Goal: Task Accomplishment & Management: Use online tool/utility

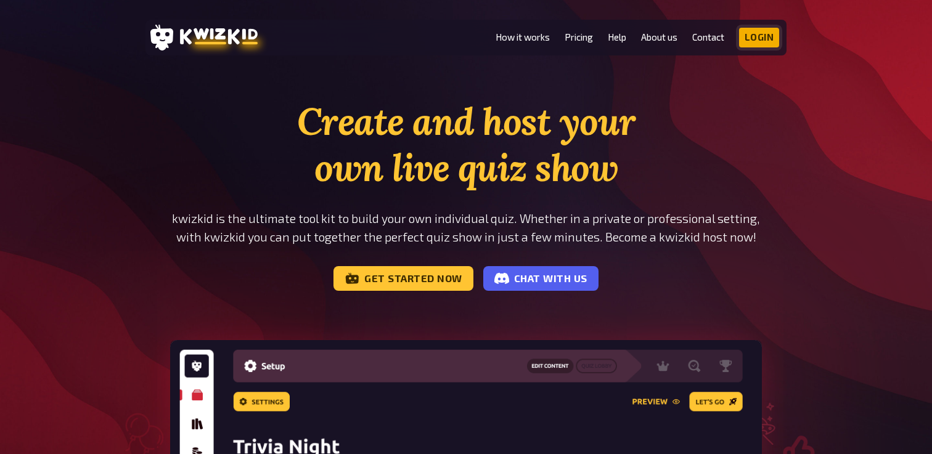
click at [751, 41] on link "Login" at bounding box center [759, 38] width 41 height 20
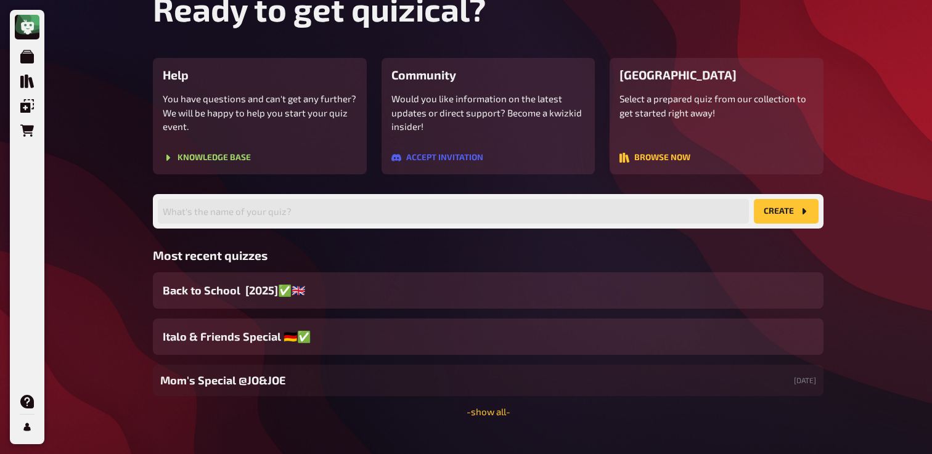
scroll to position [114, 0]
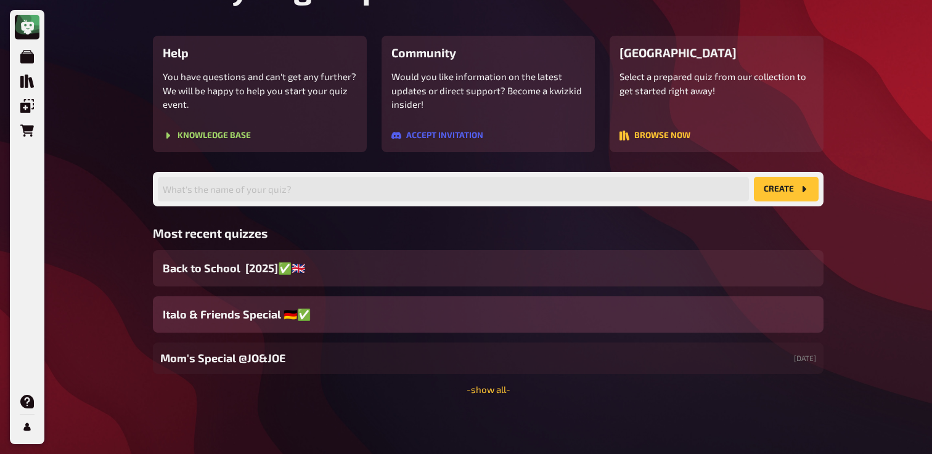
click at [347, 316] on div "Italo & Friends Special 🇩🇪✅" at bounding box center [488, 314] width 671 height 36
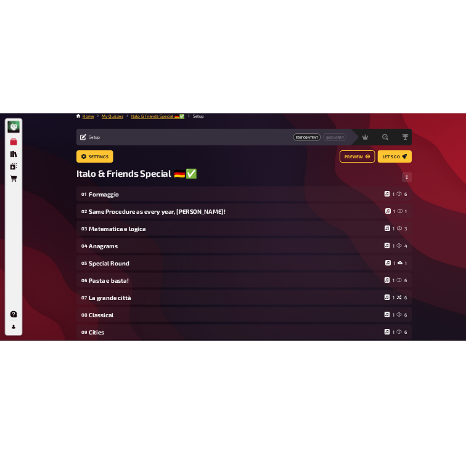
scroll to position [10, 0]
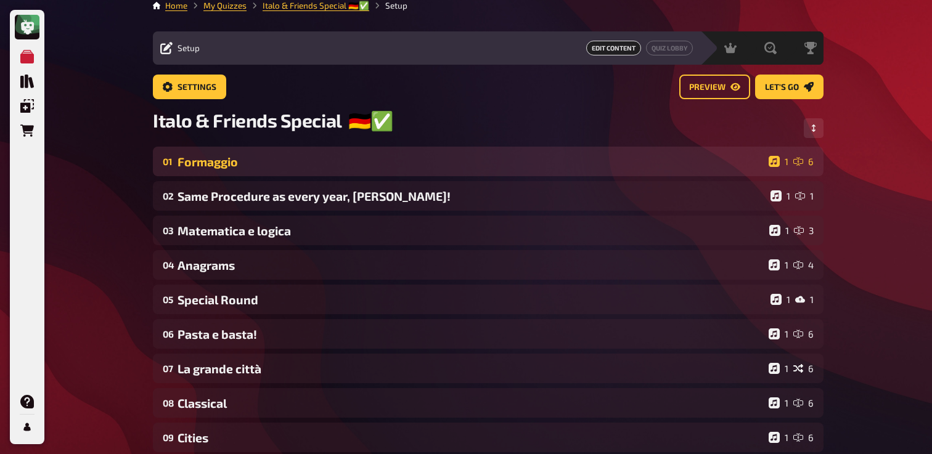
click at [292, 169] on div "Formaggio" at bounding box center [470, 162] width 586 height 14
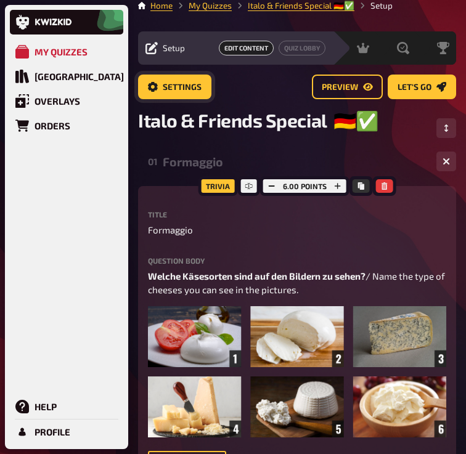
click at [179, 86] on span "Settings" at bounding box center [182, 87] width 39 height 9
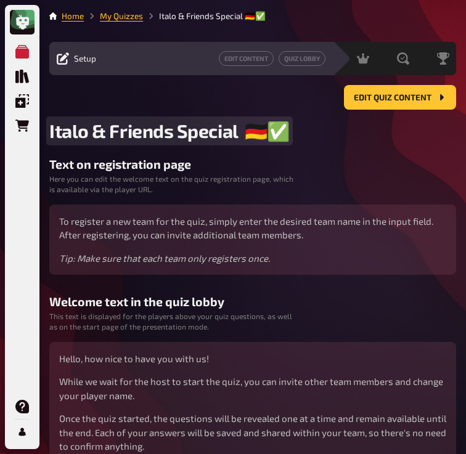
click at [252, 135] on span "Italo & Friends Special 🇩🇪✅" at bounding box center [169, 131] width 240 height 23
click at [247, 135] on span "Italo & Friends Special 🇩🇪✅" at bounding box center [169, 131] width 240 height 23
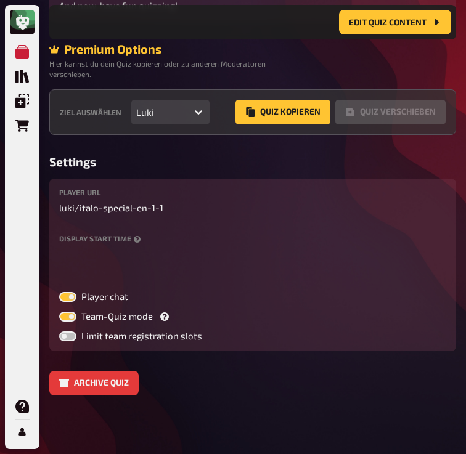
scroll to position [477, 0]
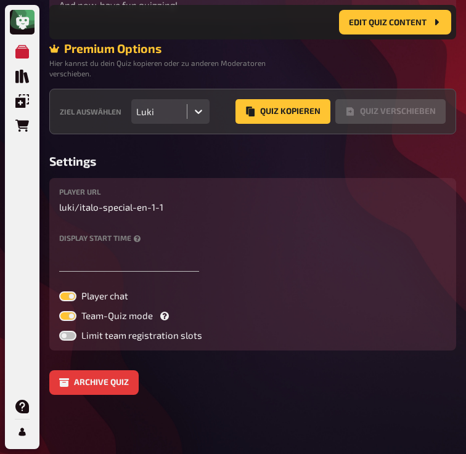
click at [181, 107] on div "Luki" at bounding box center [159, 111] width 46 height 11
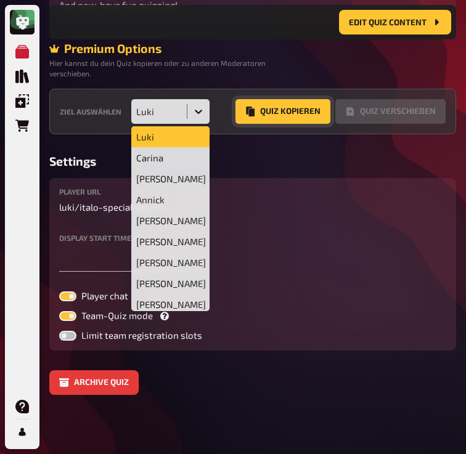
click at [262, 107] on button "Quiz Kopieren" at bounding box center [282, 111] width 95 height 25
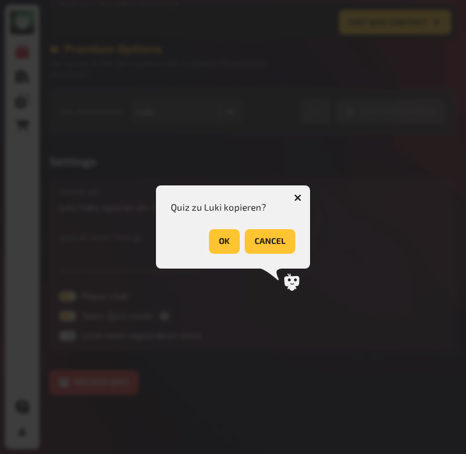
click at [230, 243] on button "OK" at bounding box center [224, 241] width 31 height 25
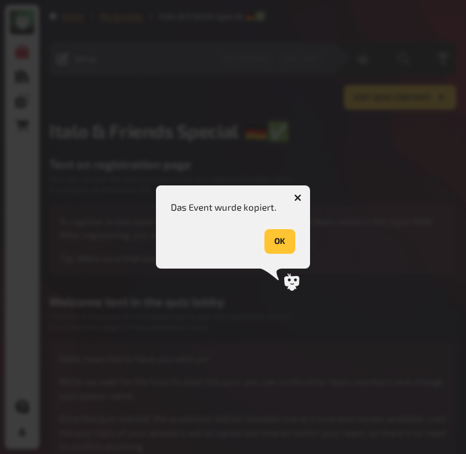
click at [276, 251] on button "OK" at bounding box center [279, 241] width 31 height 25
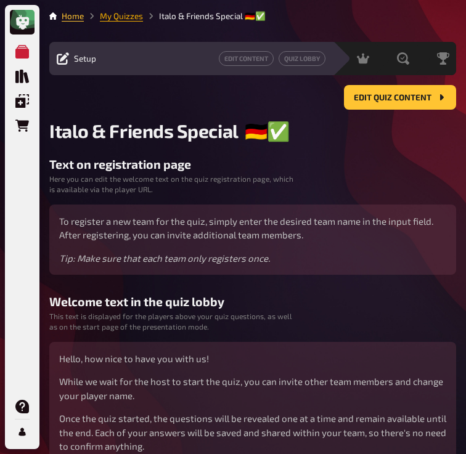
click at [132, 18] on link "My Quizzes" at bounding box center [121, 16] width 43 height 10
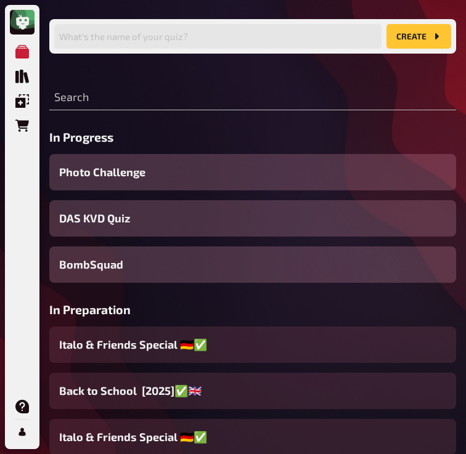
scroll to position [108, 0]
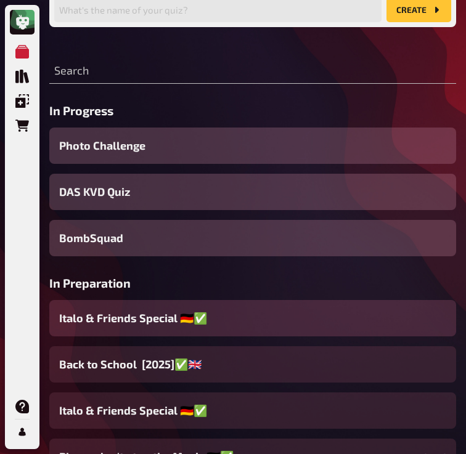
click at [159, 313] on span "Italo & Friends Special 🇩🇪✅" at bounding box center [133, 318] width 148 height 17
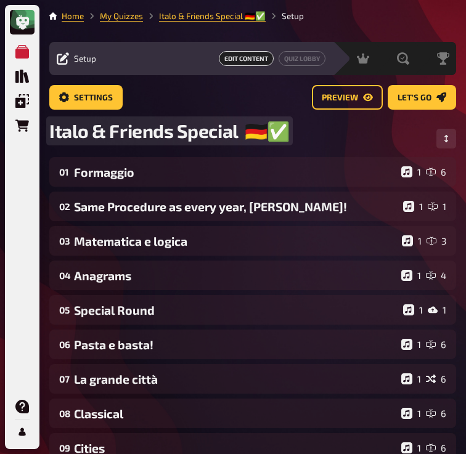
click at [245, 129] on span "Italo & Friends Special 🇩🇪✅" at bounding box center [169, 131] width 240 height 23
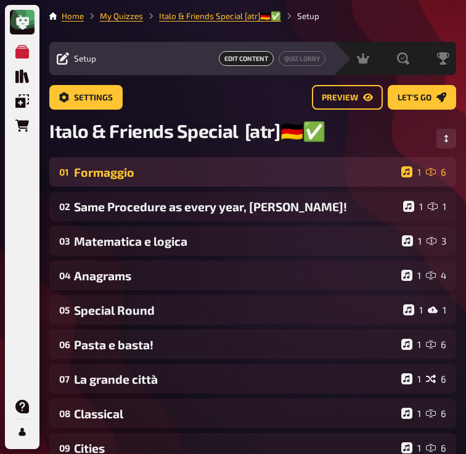
click at [196, 179] on div "Formaggio" at bounding box center [235, 172] width 322 height 14
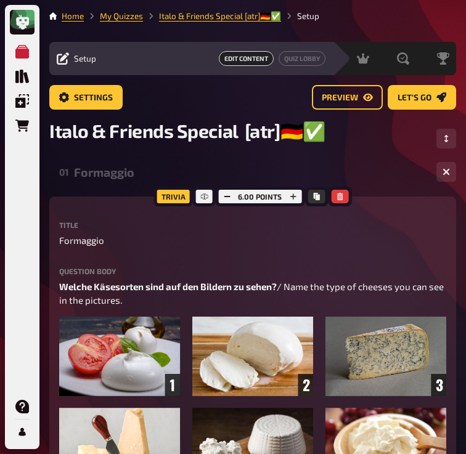
click at [196, 179] on div "Formaggio" at bounding box center [250, 172] width 353 height 14
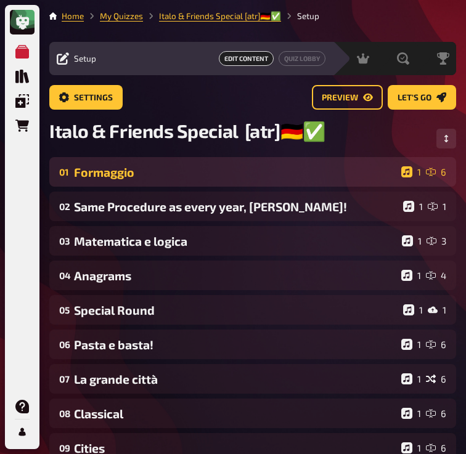
click at [196, 179] on div "Formaggio" at bounding box center [235, 172] width 322 height 14
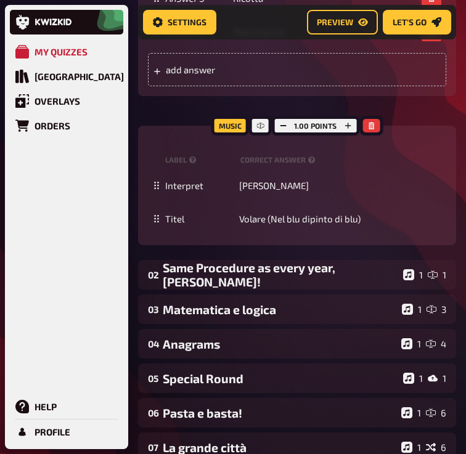
scroll to position [724, 0]
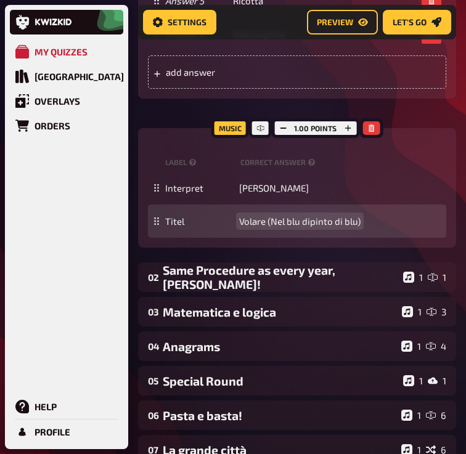
click at [268, 225] on span "Volare (Nel blu dipinto di blu)" at bounding box center [299, 221] width 121 height 11
paste span
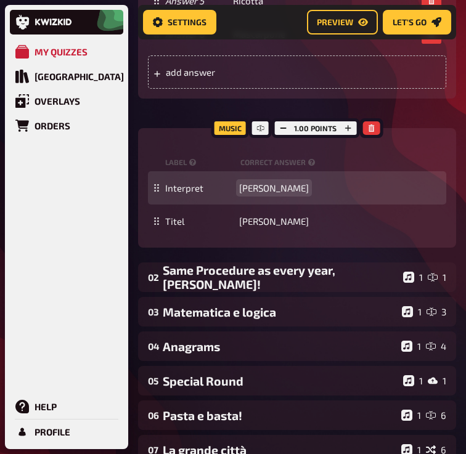
click at [264, 187] on span "Domenico Modugno" at bounding box center [274, 187] width 70 height 11
paste span
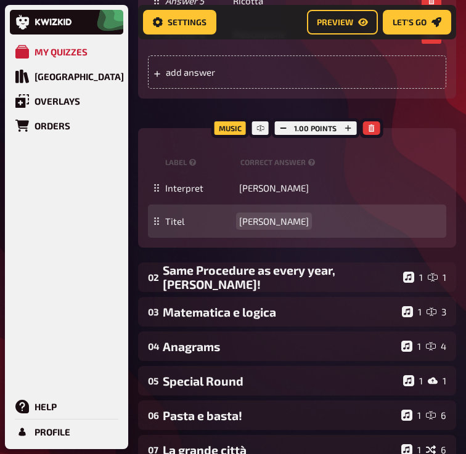
click at [255, 224] on span "Chuck Berry" at bounding box center [274, 221] width 70 height 11
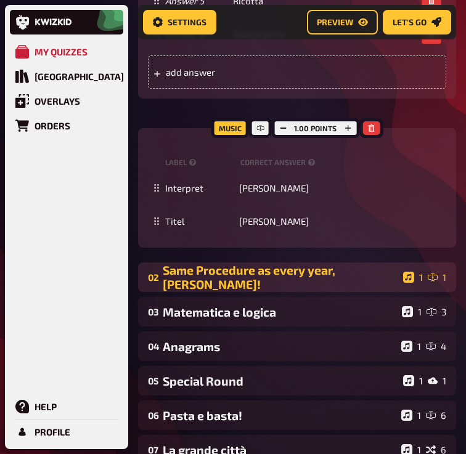
click at [243, 280] on div "Same Procedure as every year, James!" at bounding box center [280, 277] width 235 height 28
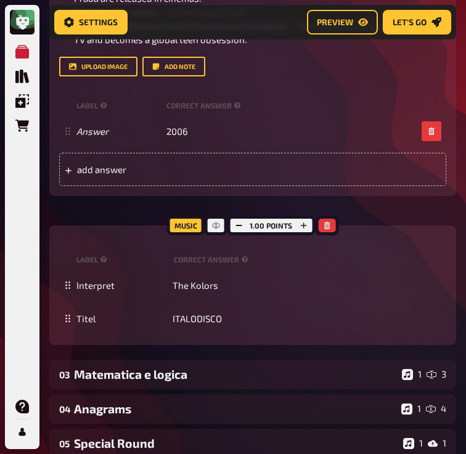
scroll to position [1218, 0]
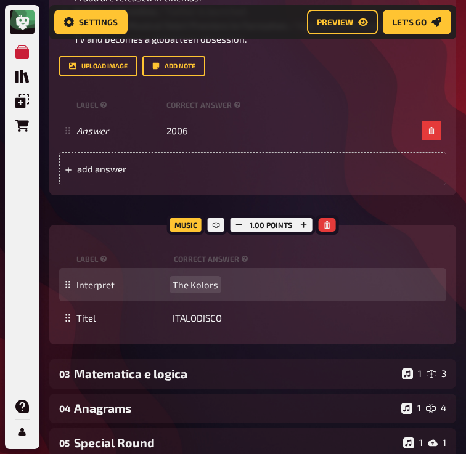
click at [182, 290] on span "The Kolors" at bounding box center [196, 284] width 46 height 11
paste span
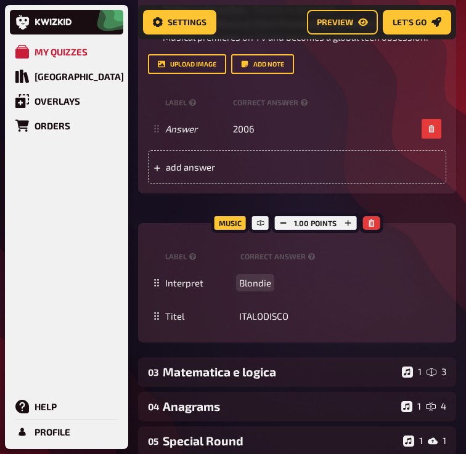
scroll to position [1193, 0]
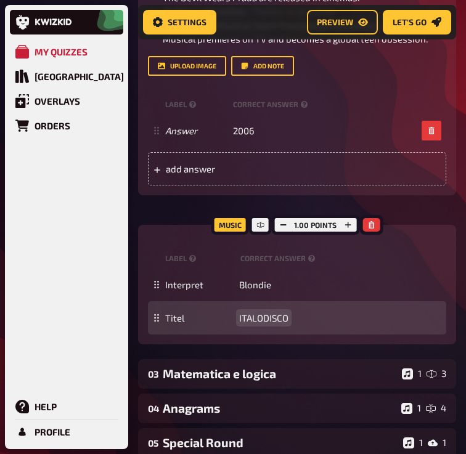
click at [265, 324] on span "ITALODISCO" at bounding box center [263, 317] width 49 height 11
paste span
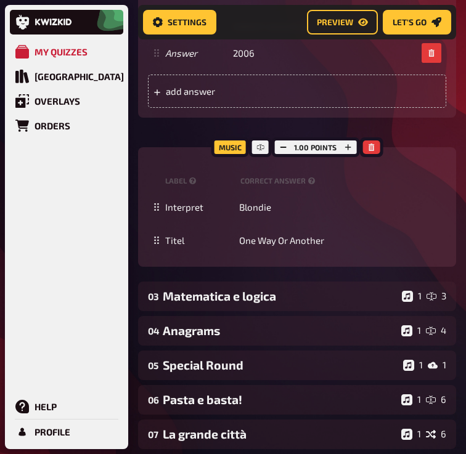
scroll to position [1314, 0]
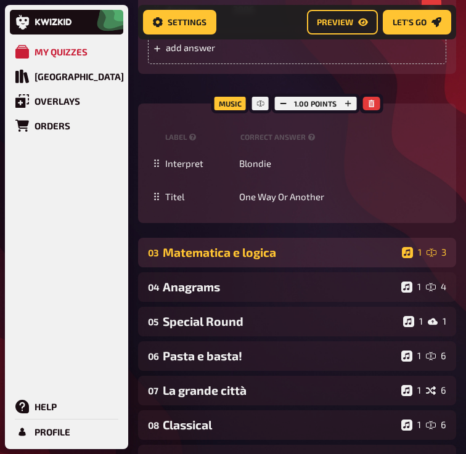
click at [230, 248] on div "Matematica e logica" at bounding box center [280, 252] width 234 height 14
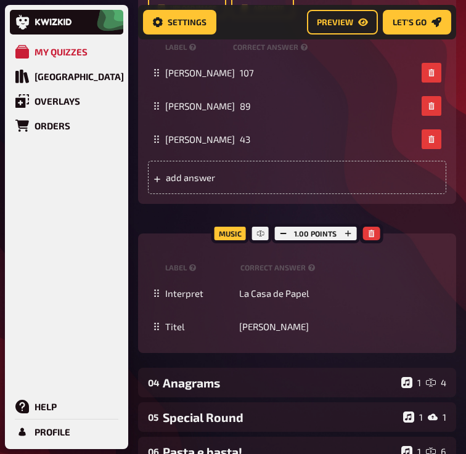
scroll to position [1913, 0]
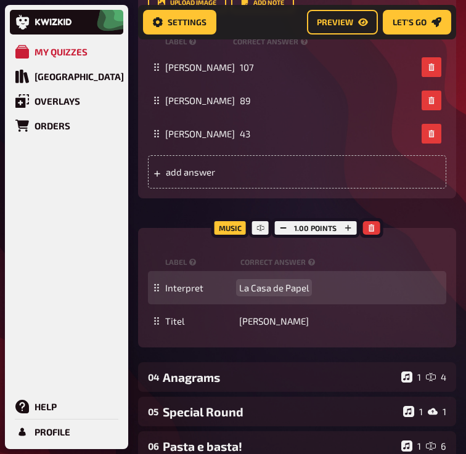
click at [275, 282] on span "La Casa de Papel" at bounding box center [274, 287] width 70 height 11
paste span
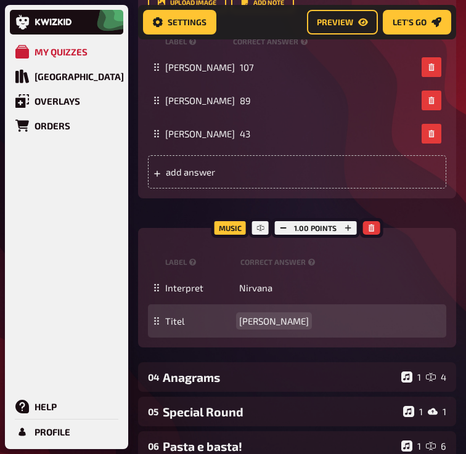
click at [260, 316] on span "Bella ciao" at bounding box center [274, 321] width 70 height 11
paste span
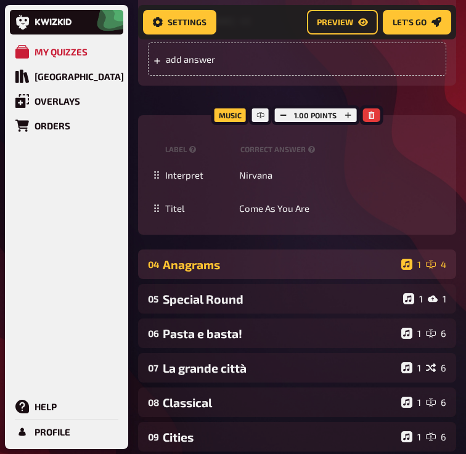
click at [212, 258] on div "Anagrams" at bounding box center [280, 265] width 234 height 14
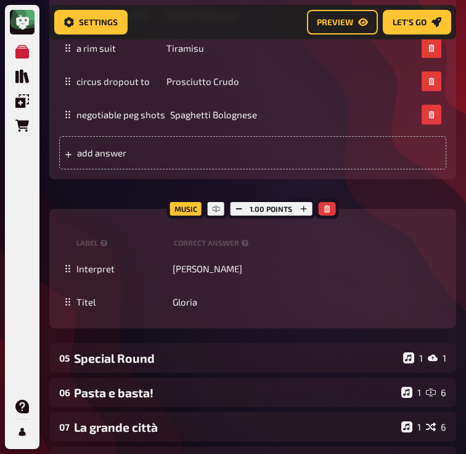
scroll to position [2516, 0]
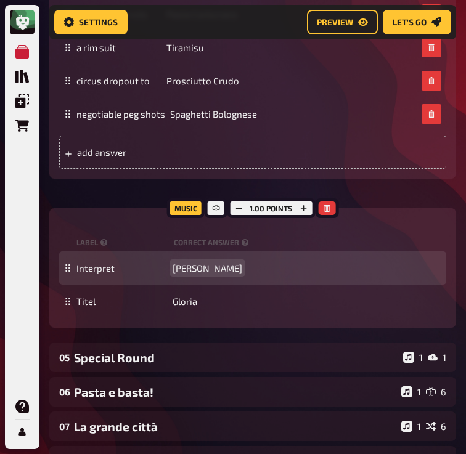
click at [203, 263] on span "Laura Branigan" at bounding box center [208, 268] width 70 height 11
paste span
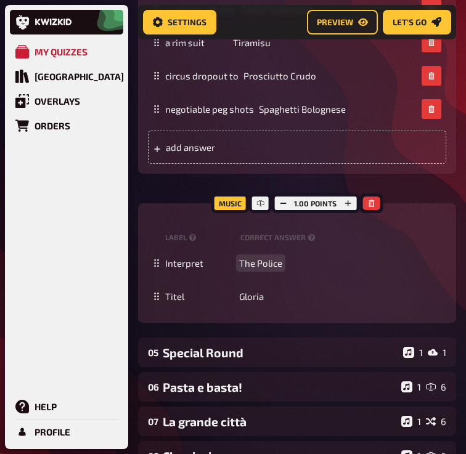
scroll to position [2519, 0]
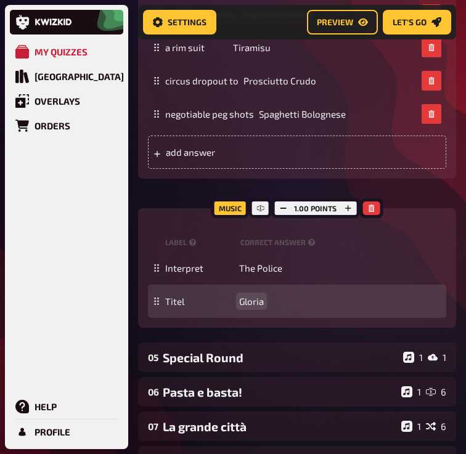
click at [255, 296] on span "Gloria" at bounding box center [251, 301] width 25 height 11
paste span
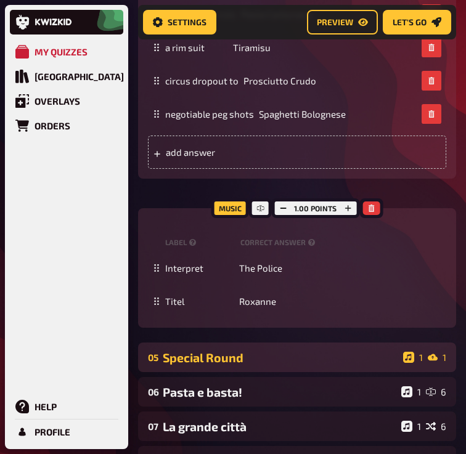
click at [208, 351] on div "Special Round" at bounding box center [280, 358] width 235 height 14
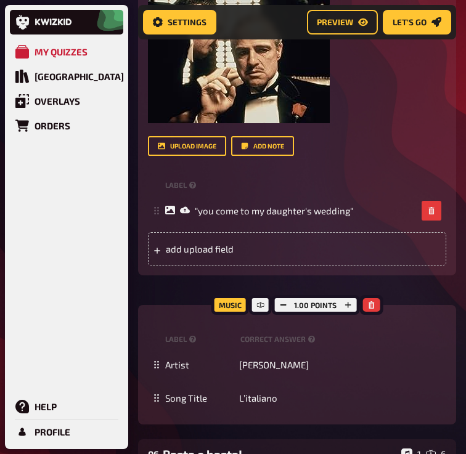
scroll to position [3091, 0]
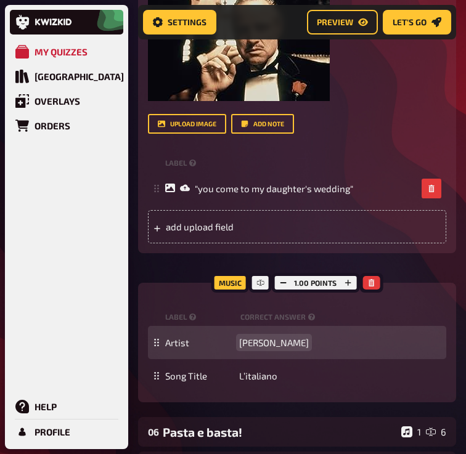
click at [263, 337] on span "Toto Cutugno" at bounding box center [274, 342] width 70 height 11
paste span
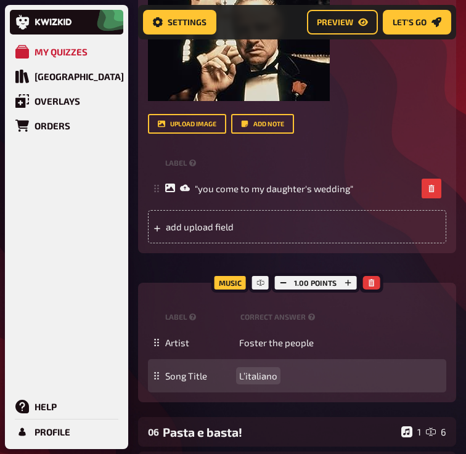
click at [247, 370] on span "L’italiano" at bounding box center [258, 375] width 38 height 11
paste span
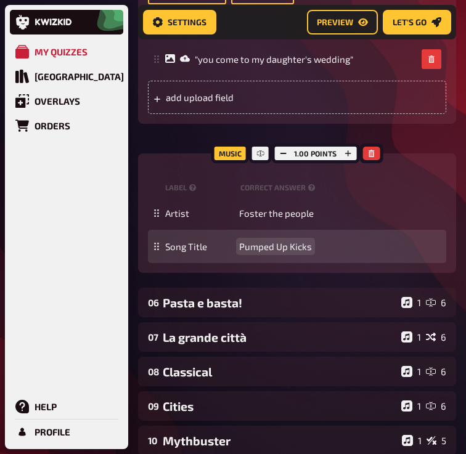
scroll to position [3271, 0]
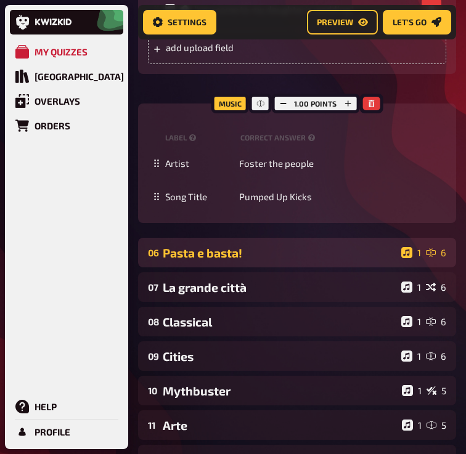
click at [184, 238] on div "06 Pasta e basta! 1 6" at bounding box center [297, 253] width 318 height 30
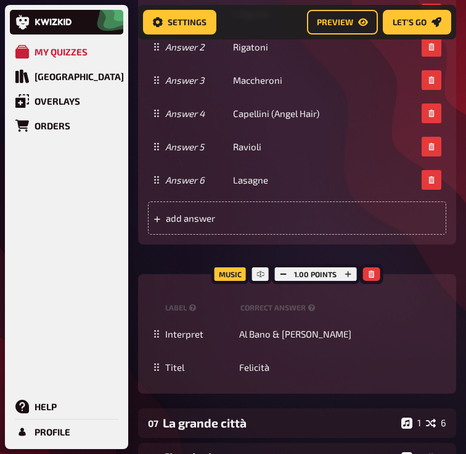
scroll to position [3884, 0]
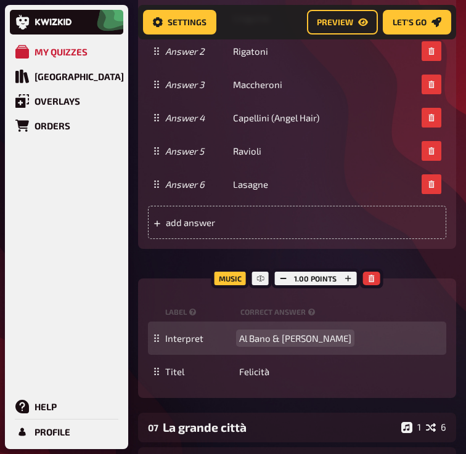
click at [244, 333] on span "Al Bano & Romina Power" at bounding box center [295, 338] width 112 height 11
paste span
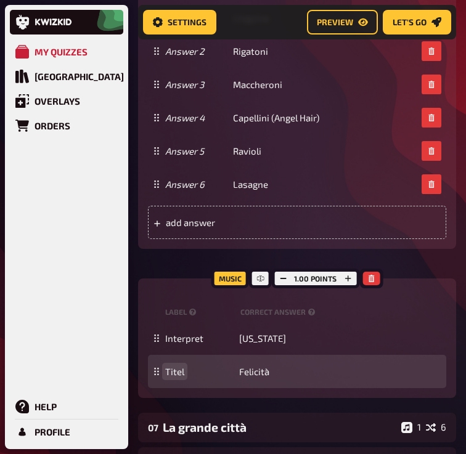
click at [236, 366] on div "Titel Felicità" at bounding box center [303, 371] width 276 height 11
click at [253, 366] on span "Felicità" at bounding box center [254, 371] width 30 height 11
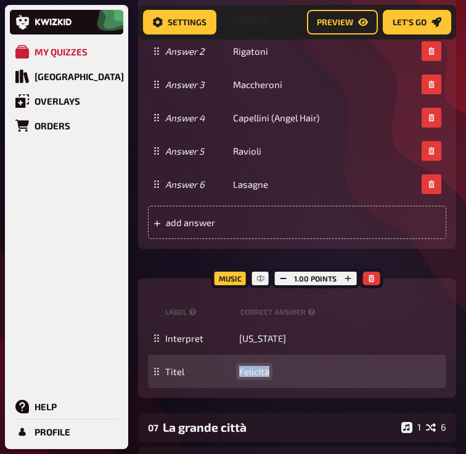
paste span
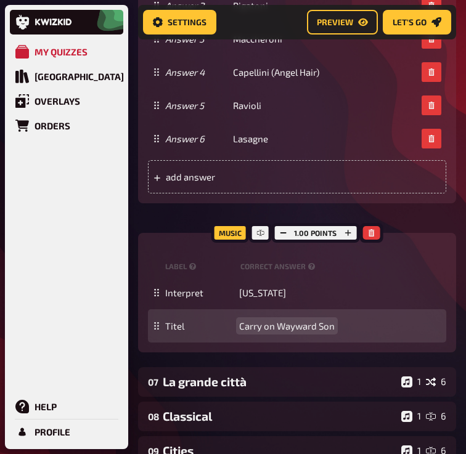
scroll to position [3950, 0]
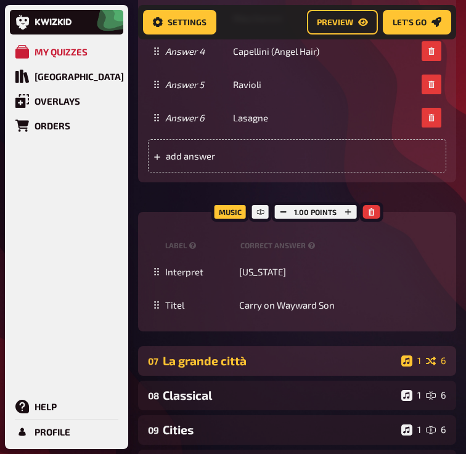
click at [213, 354] on div "La grande città" at bounding box center [280, 361] width 234 height 14
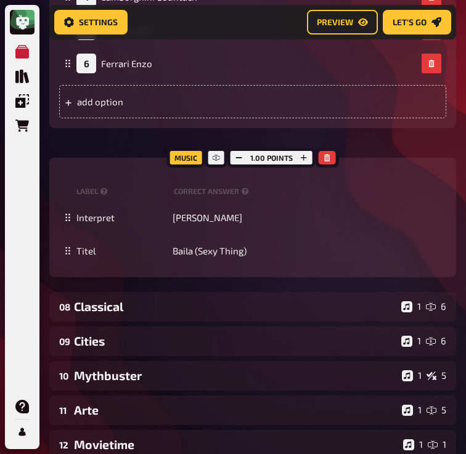
scroll to position [5005, 0]
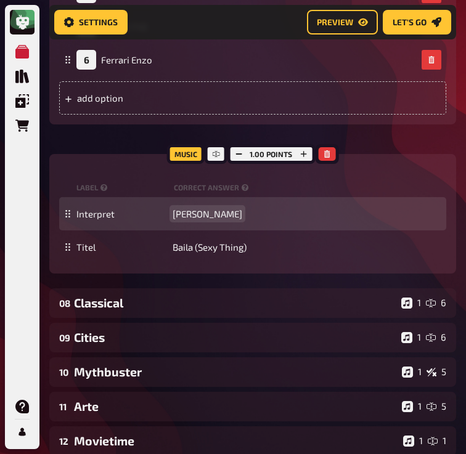
click at [211, 208] on div "Interpret Zucchero" at bounding box center [258, 213] width 365 height 11
click at [191, 208] on span "Zucchero" at bounding box center [208, 213] width 70 height 11
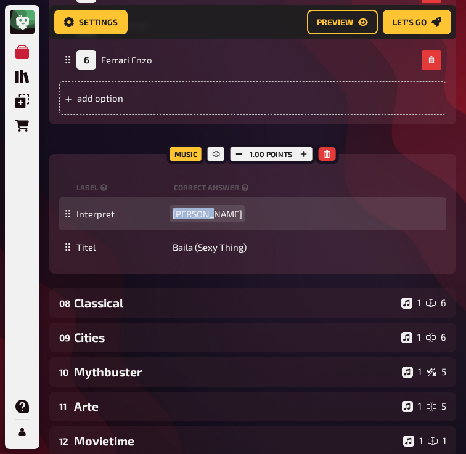
click at [191, 208] on span "Zucchero" at bounding box center [208, 213] width 70 height 11
paste span
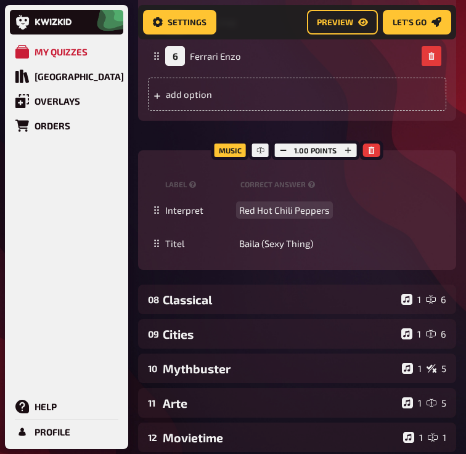
scroll to position [4971, 0]
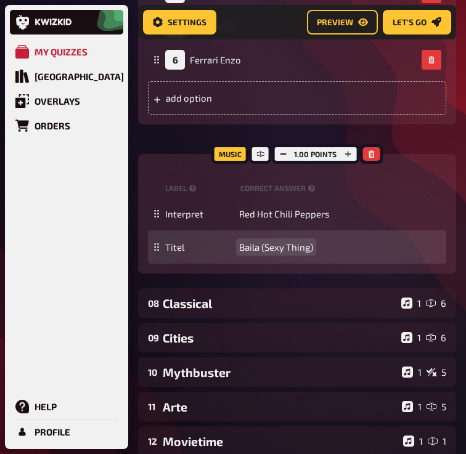
click at [255, 242] on span "Baila (Sexy Thing)" at bounding box center [276, 247] width 74 height 11
paste span
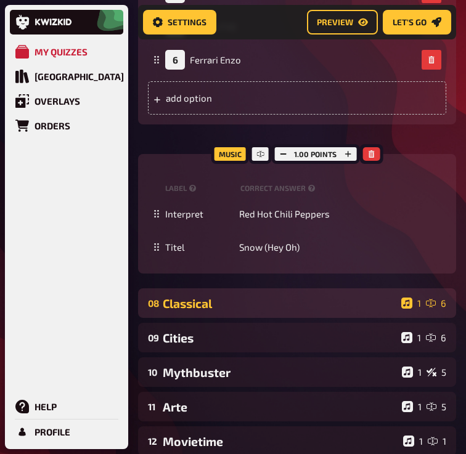
click at [202, 288] on div "08 Classical 1 6" at bounding box center [297, 303] width 318 height 30
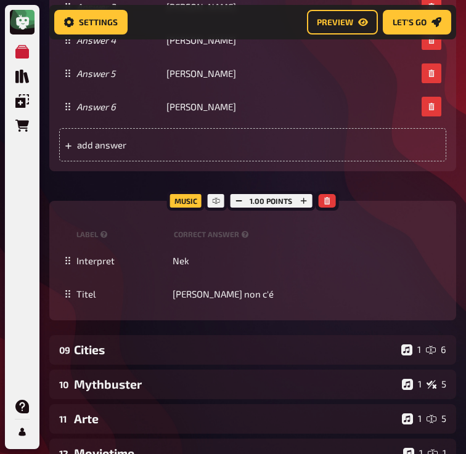
scroll to position [5645, 0]
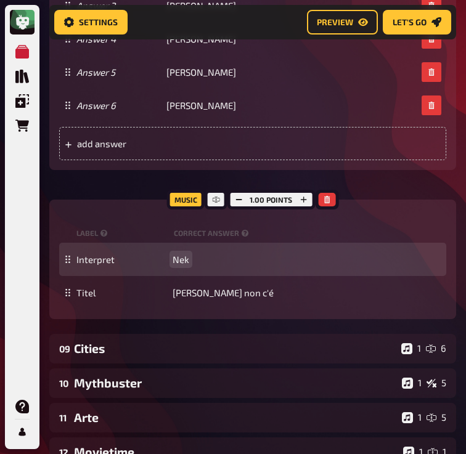
click at [172, 254] on div "Interpret Nek" at bounding box center [258, 259] width 365 height 11
paste span
click at [193, 254] on span "NekJohn Lennon" at bounding box center [227, 259] width 108 height 11
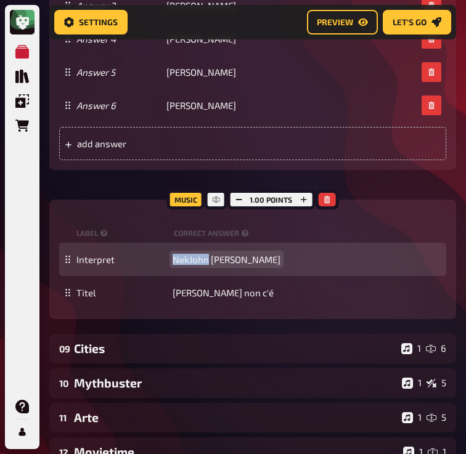
click at [193, 254] on span "NekJohn Lennon" at bounding box center [227, 259] width 108 height 11
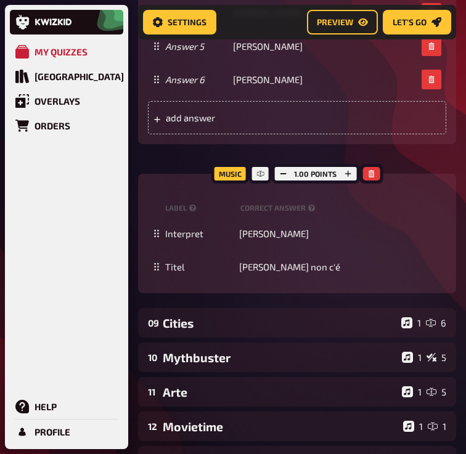
scroll to position [5624, 0]
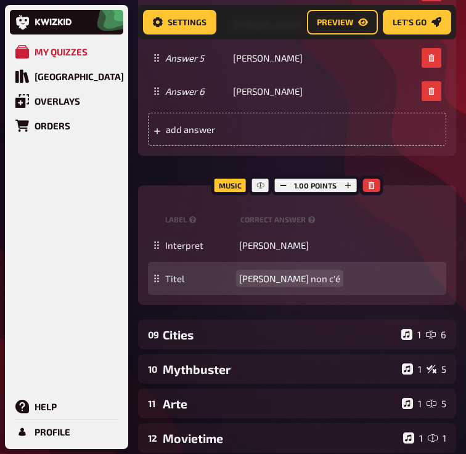
click at [262, 273] on span "Laura non c'é" at bounding box center [289, 278] width 101 height 11
paste span
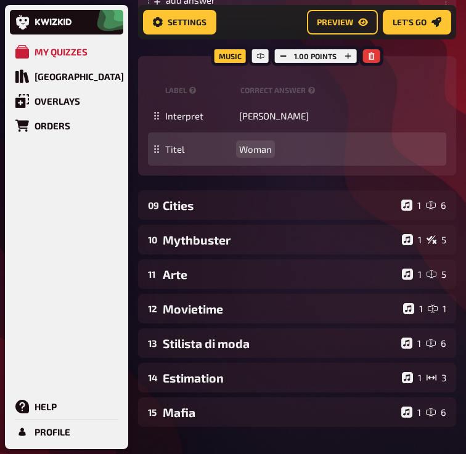
scroll to position [5804, 0]
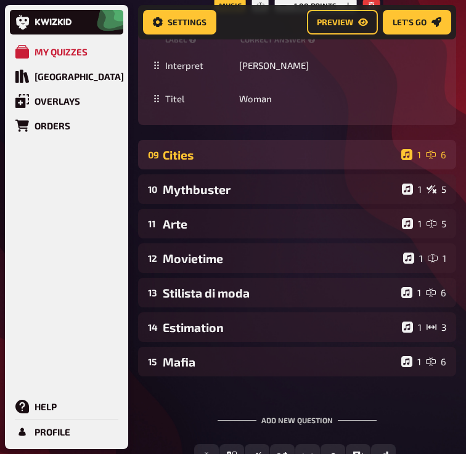
click at [232, 151] on div "09 Cities 1 6" at bounding box center [297, 155] width 318 height 30
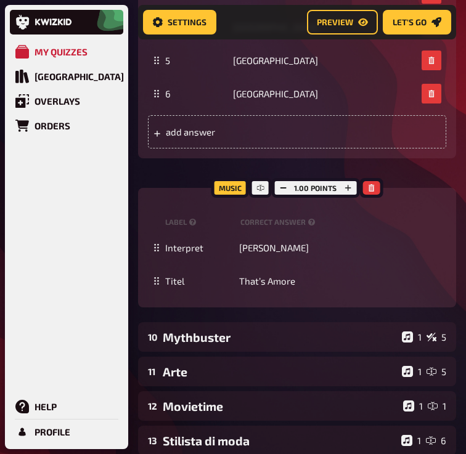
scroll to position [6422, 0]
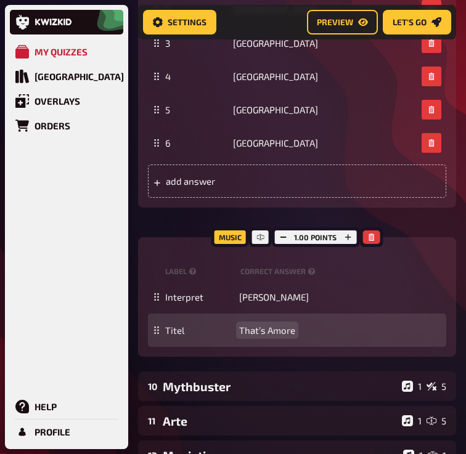
click at [265, 325] on span "That’s Amore" at bounding box center [267, 330] width 56 height 11
paste span
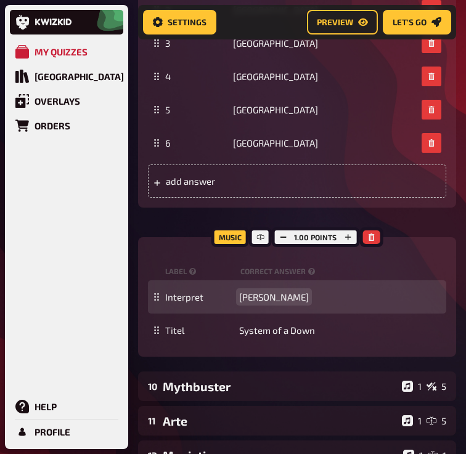
click at [272, 292] on span "Dean Martin" at bounding box center [274, 297] width 70 height 11
paste span
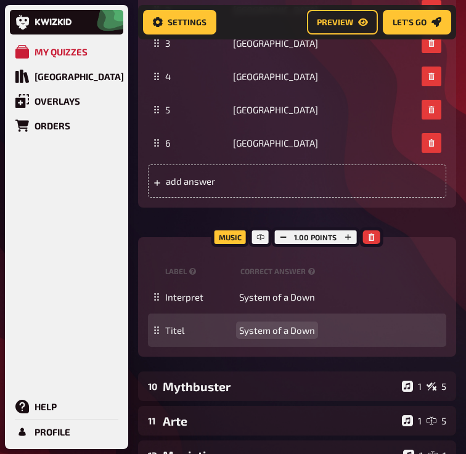
click at [253, 325] on span "System of a Down" at bounding box center [277, 330] width 76 height 11
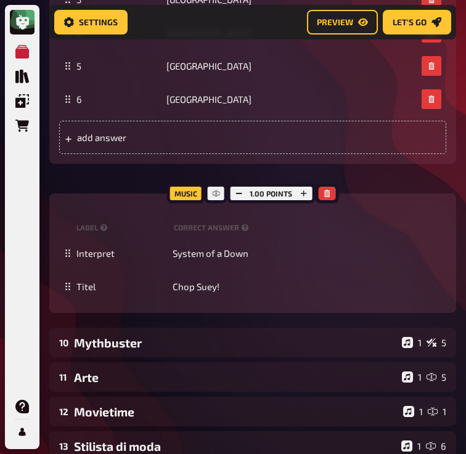
scroll to position [6586, 0]
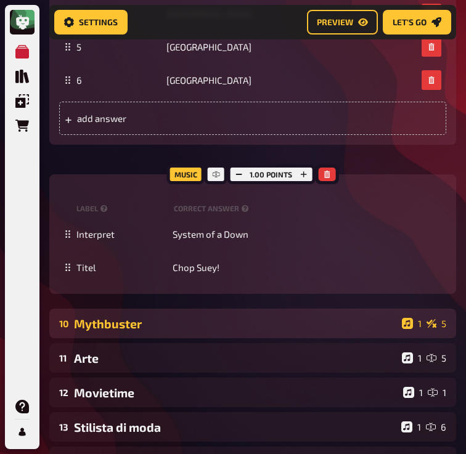
click at [137, 317] on div "Mythbuster" at bounding box center [235, 324] width 323 height 14
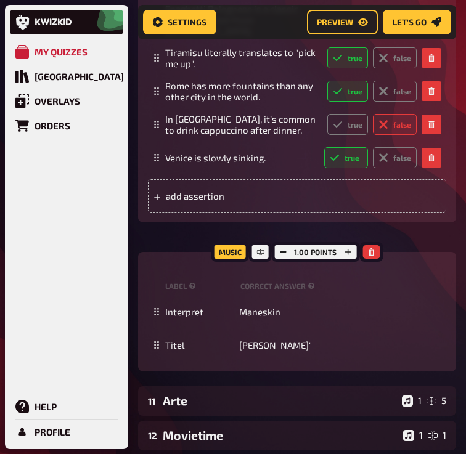
scroll to position [7293, 0]
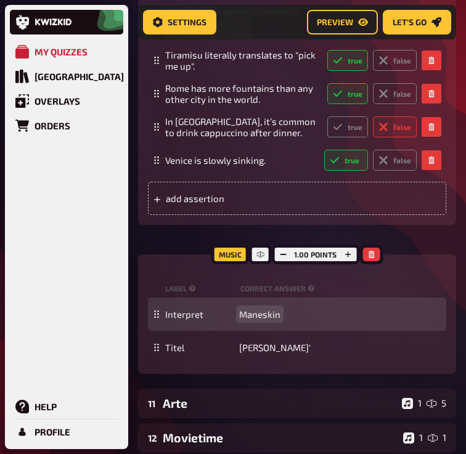
click at [257, 309] on span "Maneskin" at bounding box center [259, 314] width 41 height 11
paste span
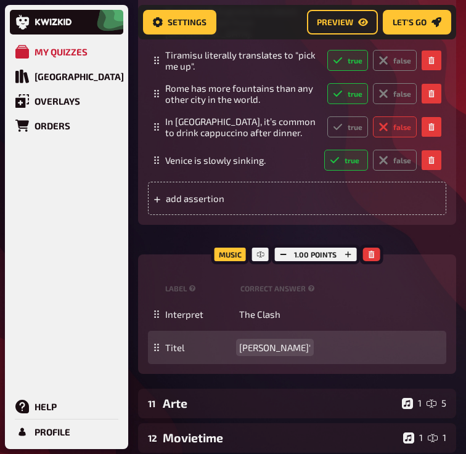
click at [252, 342] on span "Beggin'" at bounding box center [274, 347] width 71 height 11
paste span
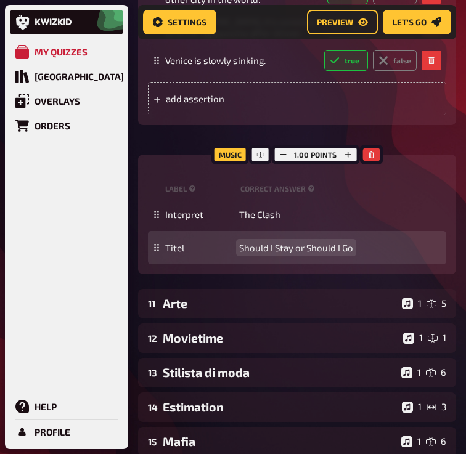
scroll to position [7475, 0]
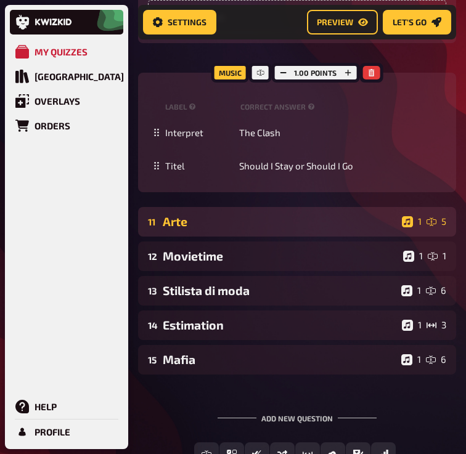
click at [210, 214] on div "Arte" at bounding box center [280, 221] width 234 height 14
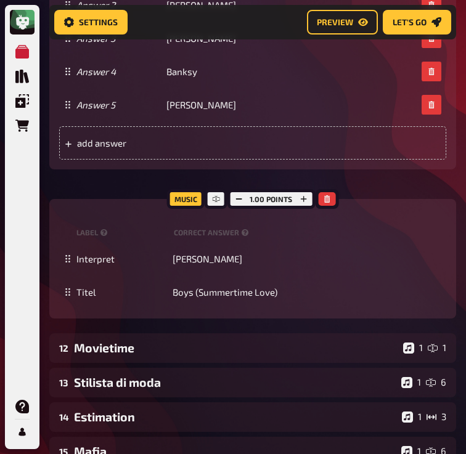
scroll to position [8342, 0]
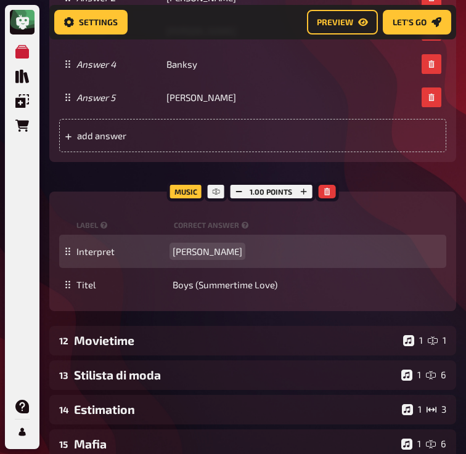
click at [189, 257] on span "Sabrina" at bounding box center [208, 251] width 70 height 11
paste span
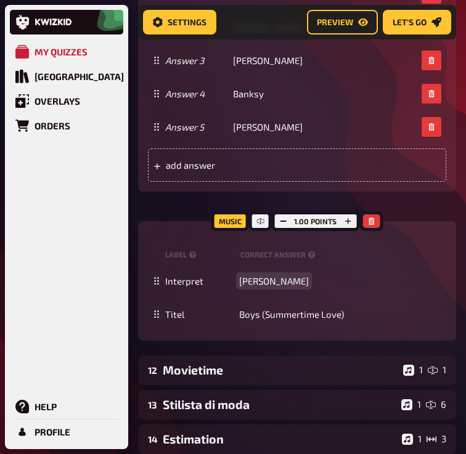
scroll to position [8190, 0]
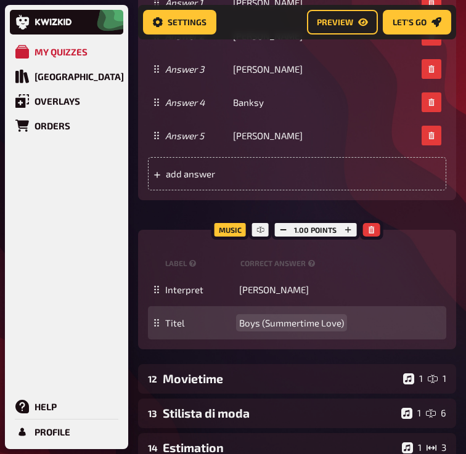
click at [304, 317] on span "Boys (Summertime Love)" at bounding box center [291, 322] width 105 height 11
paste span
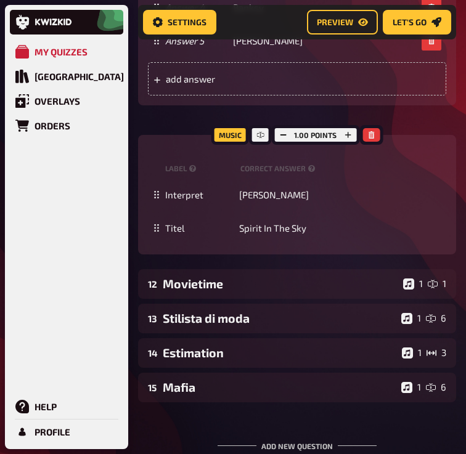
scroll to position [8303, 0]
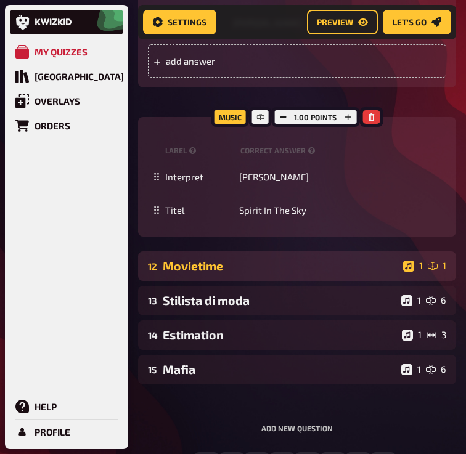
click at [211, 259] on div "Movietime" at bounding box center [280, 266] width 235 height 14
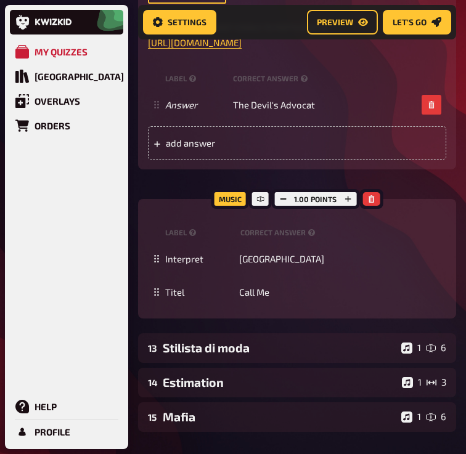
scroll to position [8732, 0]
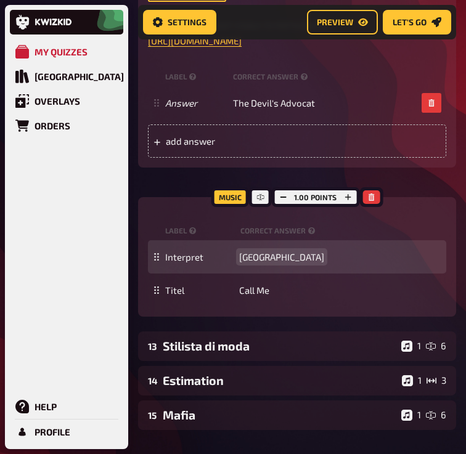
click at [256, 251] on span "Spagna" at bounding box center [281, 256] width 85 height 11
paste span
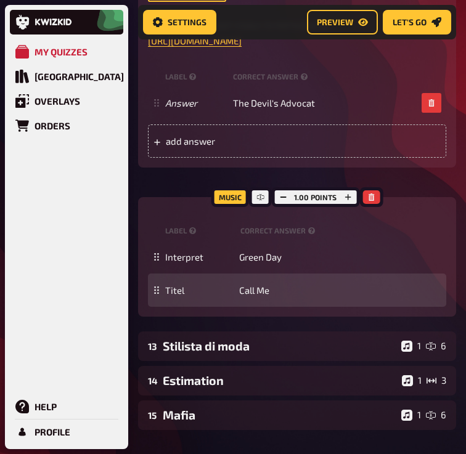
click at [254, 274] on div "Titel Call Me" at bounding box center [297, 290] width 298 height 33
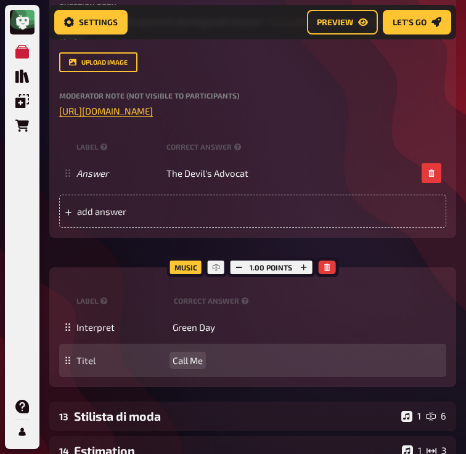
click at [254, 344] on div "Titel Call Me" at bounding box center [252, 360] width 387 height 33
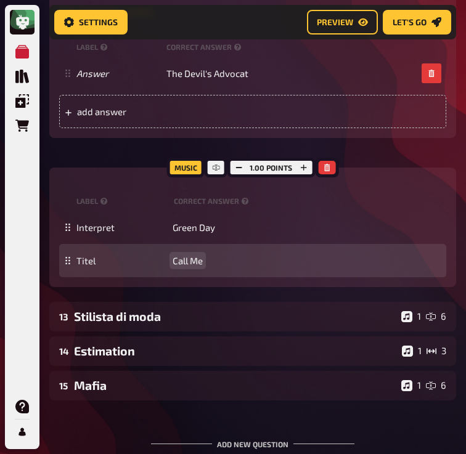
scroll to position [8884, 0]
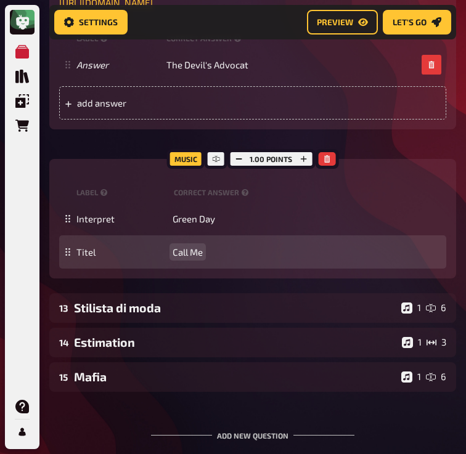
click at [197, 258] on span "Call Me" at bounding box center [188, 252] width 30 height 11
paste span
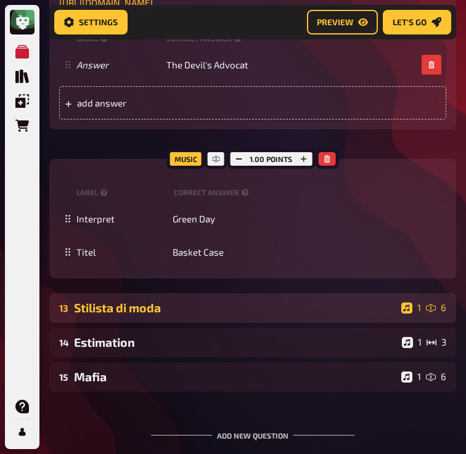
click at [122, 315] on div "Stilista di moda" at bounding box center [235, 308] width 322 height 14
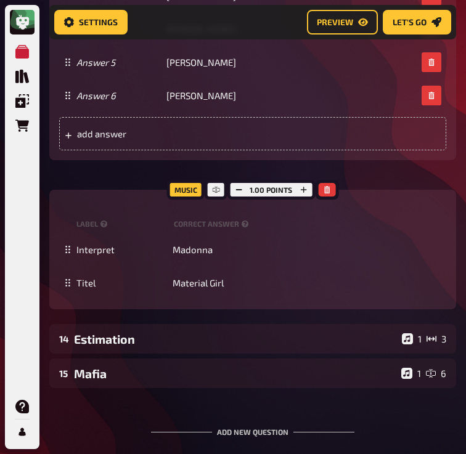
scroll to position [9893, 0]
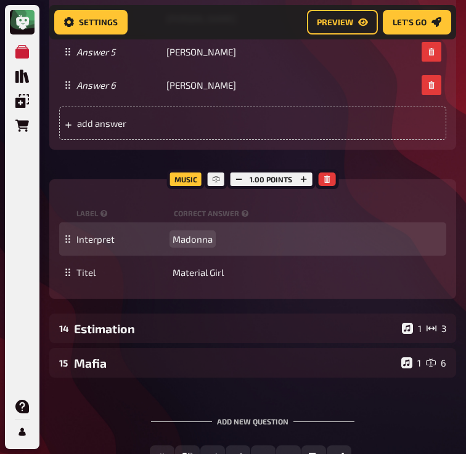
click at [196, 245] on span "Madonna" at bounding box center [193, 239] width 40 height 11
paste span
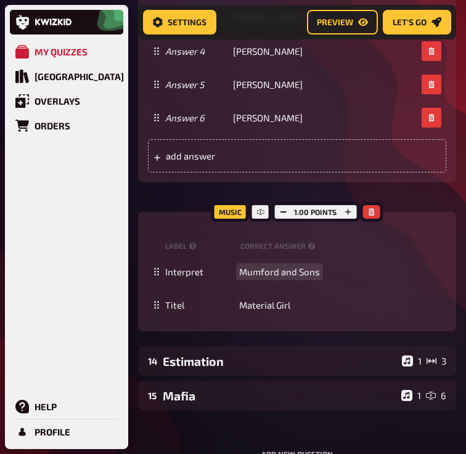
scroll to position [9663, 0]
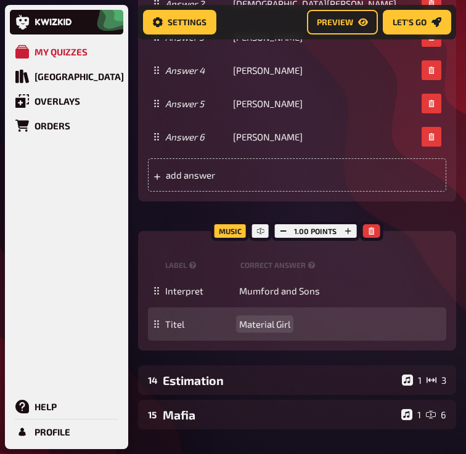
click at [264, 319] on span "Material Girl" at bounding box center [264, 324] width 51 height 11
paste span
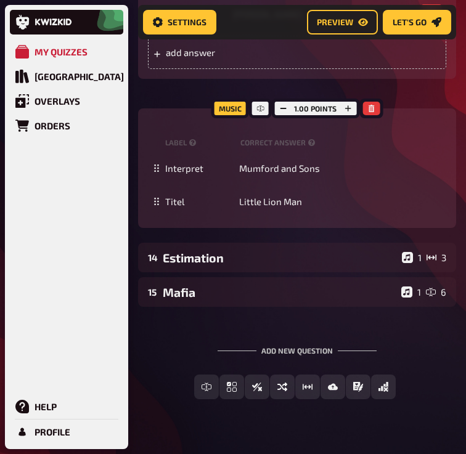
scroll to position [9788, 0]
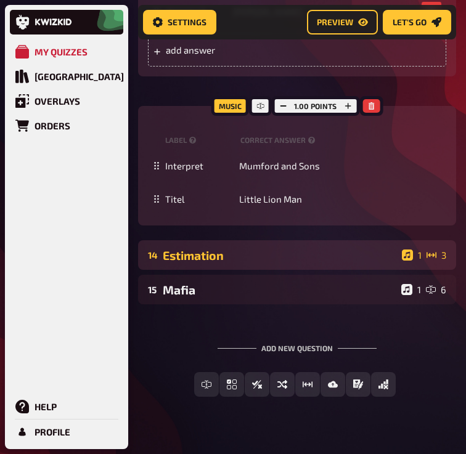
click at [229, 248] on div "Estimation" at bounding box center [280, 255] width 234 height 14
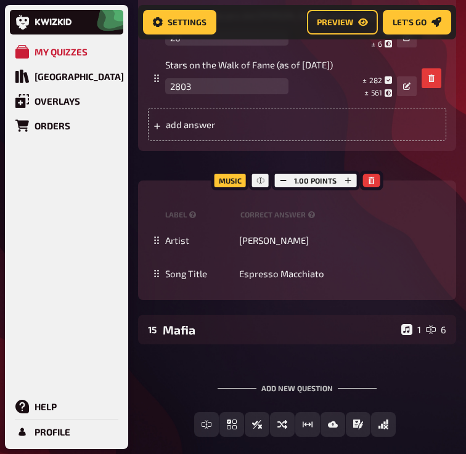
scroll to position [10297, 0]
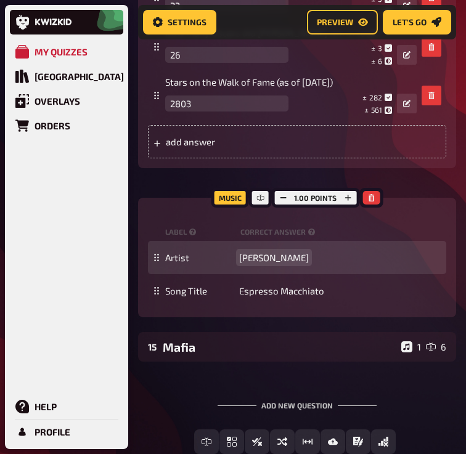
click at [264, 252] on span "Tommy Cash" at bounding box center [274, 257] width 70 height 11
paste span
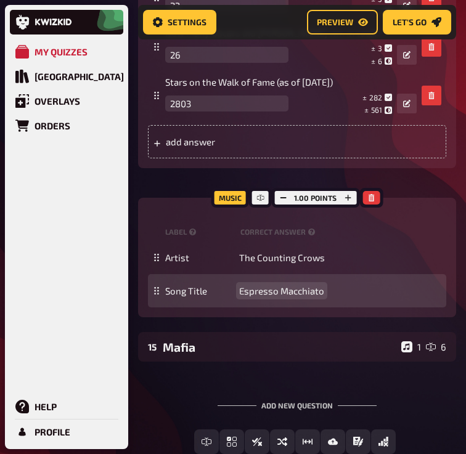
click at [271, 285] on span "Espresso Macchiato" at bounding box center [281, 290] width 85 height 11
paste span
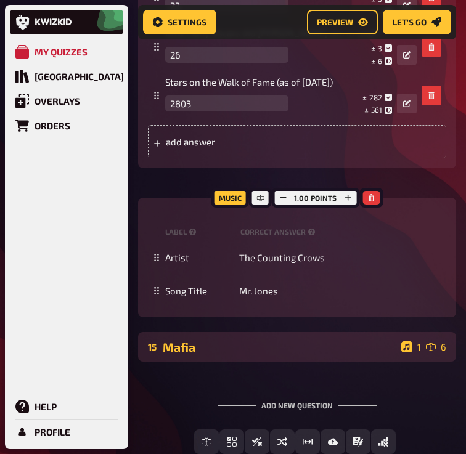
click at [226, 332] on div "15 Mafia 1 6" at bounding box center [297, 347] width 318 height 30
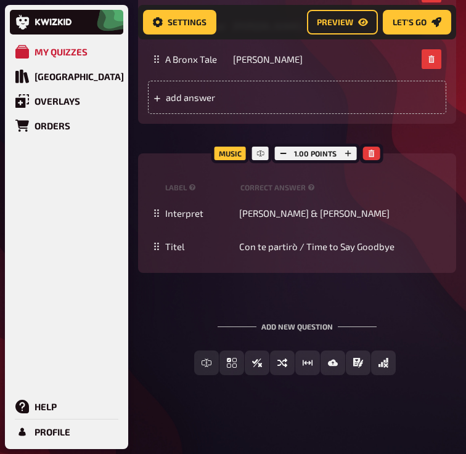
scroll to position [11160, 0]
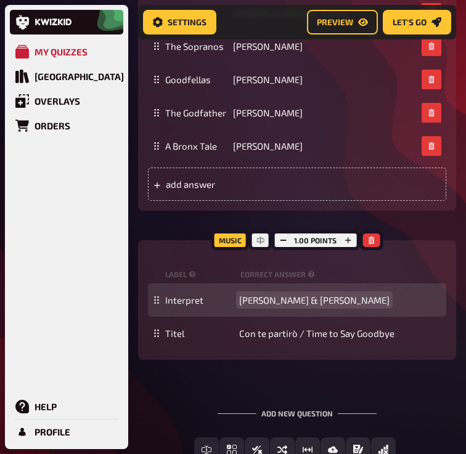
click at [288, 284] on div "Interpret Andrea Bocelli & Sarah Brightman" at bounding box center [297, 299] width 298 height 33
click at [291, 295] on span "Andrea Bocelli & Sarah Brightman" at bounding box center [314, 300] width 150 height 11
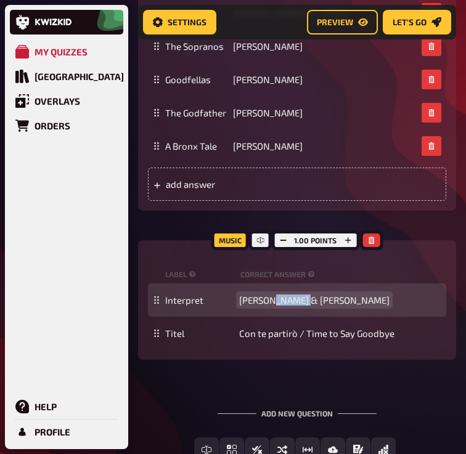
click at [291, 295] on span "Andrea Bocelli & Sarah Brightman" at bounding box center [314, 300] width 150 height 11
paste span
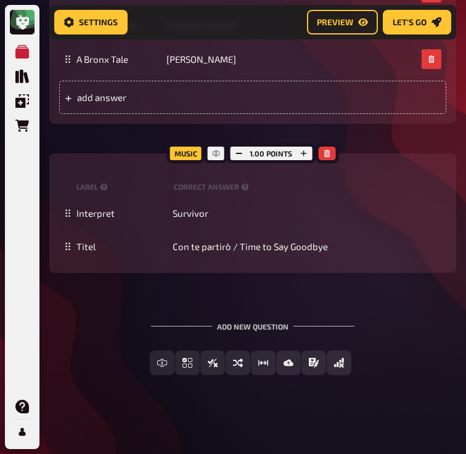
scroll to position [11469, 0]
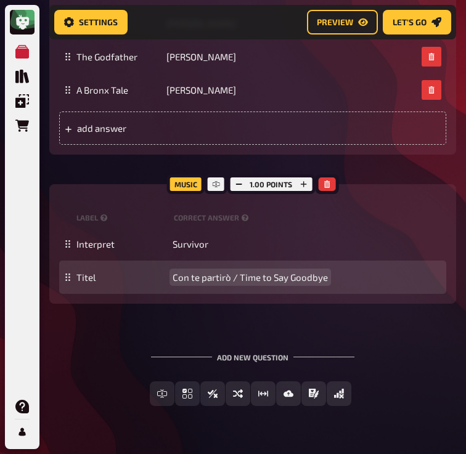
click at [222, 283] on span "Con te partirò / Time to Say Goodbye" at bounding box center [250, 277] width 155 height 11
paste span
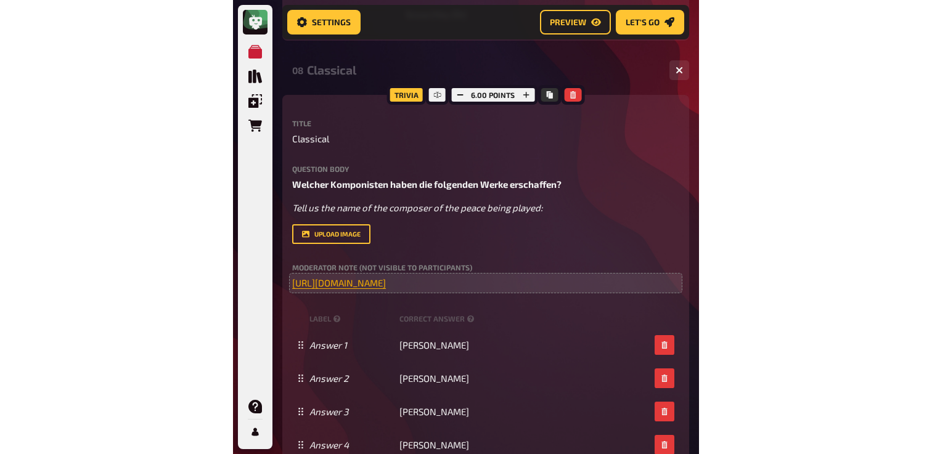
scroll to position [5390, 0]
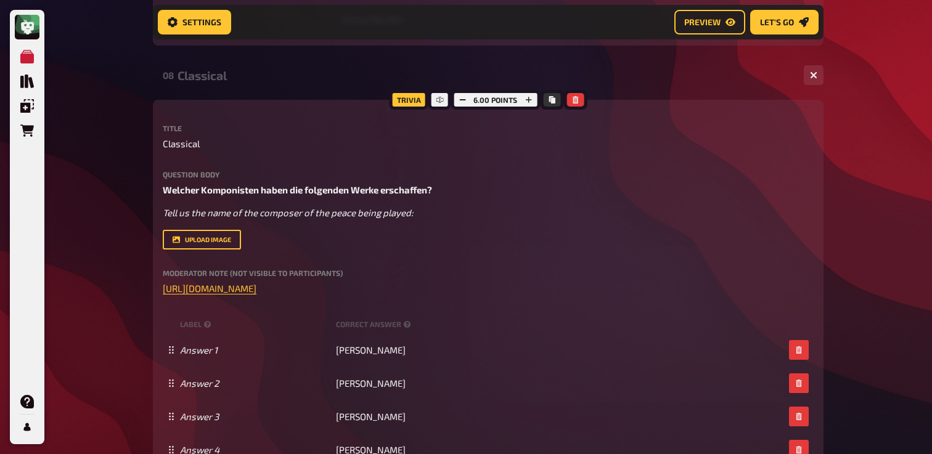
click at [221, 68] on div "Classical" at bounding box center [485, 75] width 616 height 14
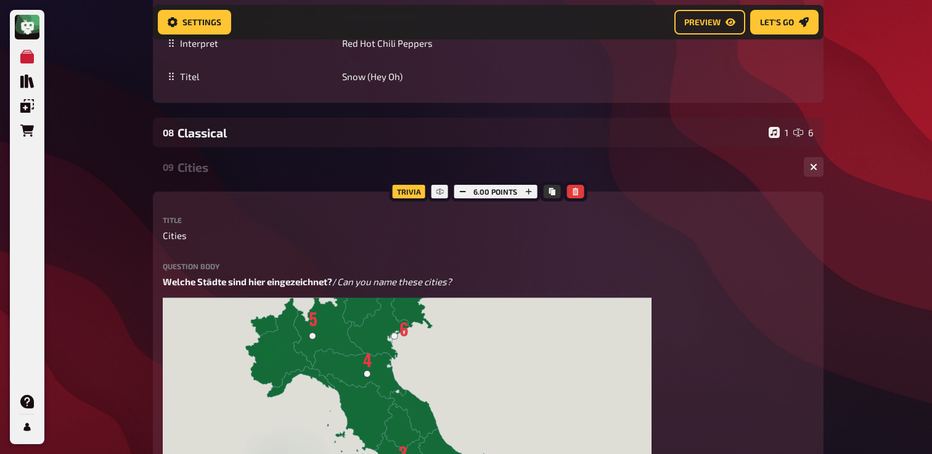
scroll to position [5319, 0]
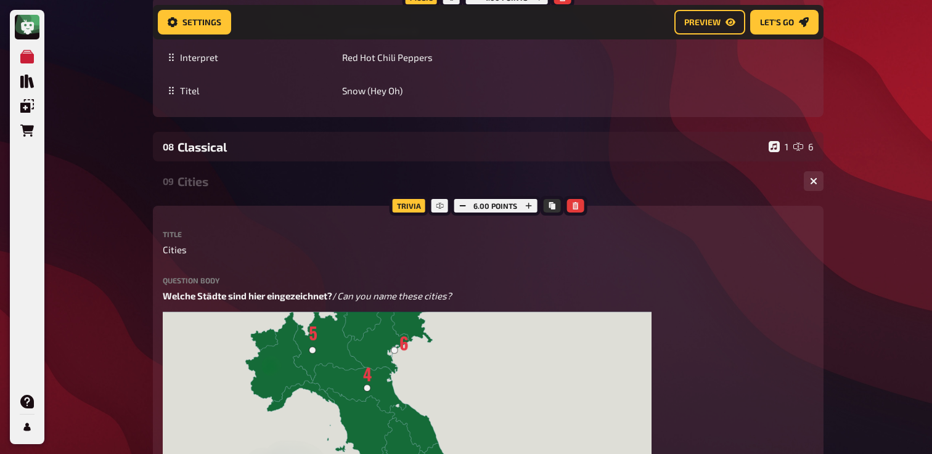
click at [281, 179] on div "09 Cities 1 6" at bounding box center [488, 181] width 671 height 30
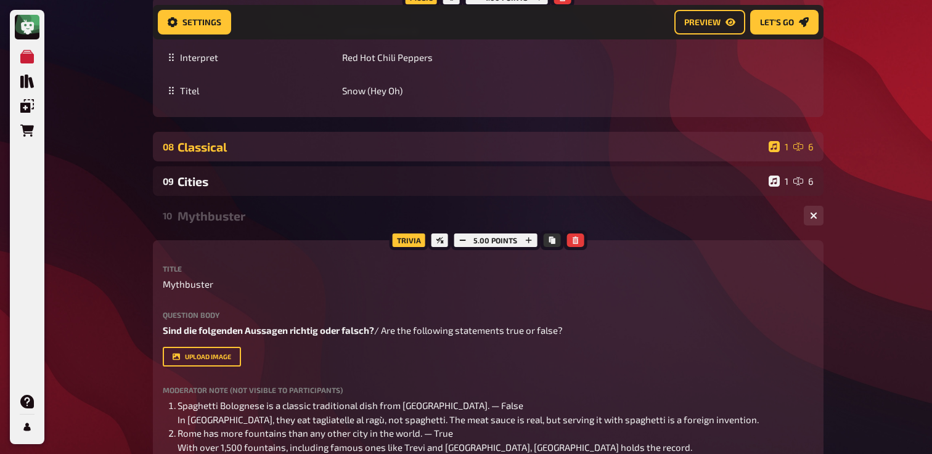
click at [290, 140] on div "Classical" at bounding box center [470, 147] width 586 height 14
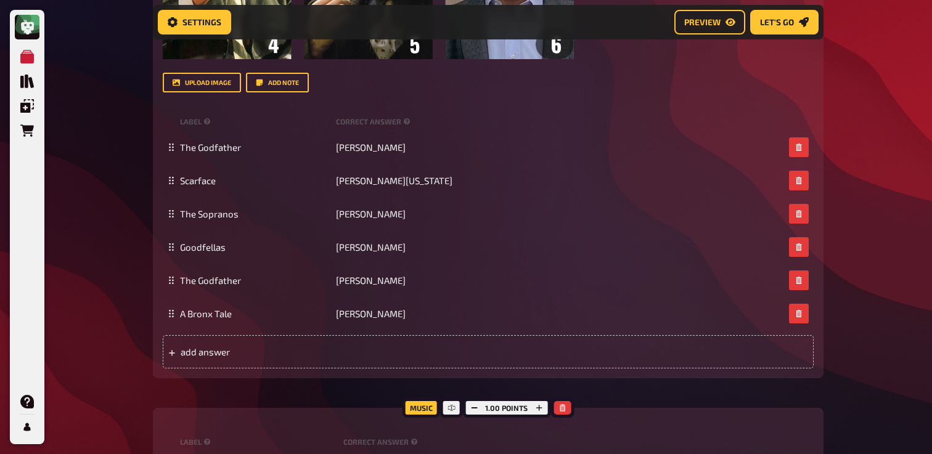
scroll to position [10721, 0]
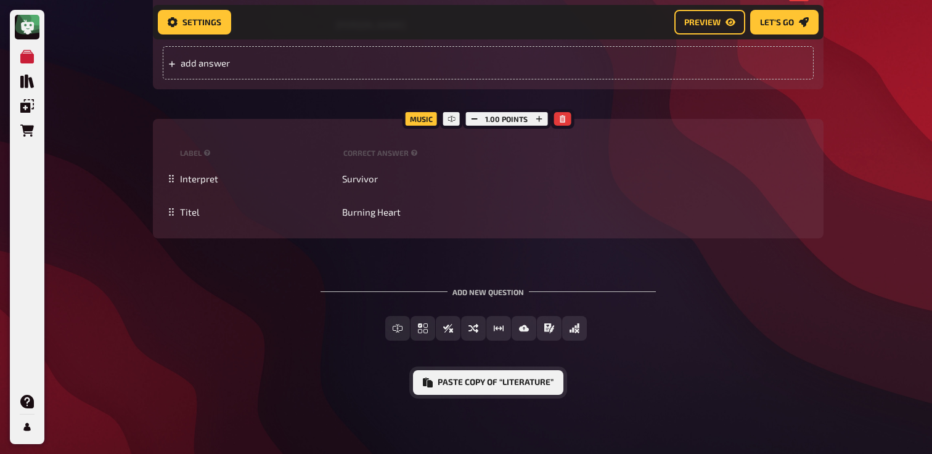
click at [444, 388] on button "Paste copy of “Literature”" at bounding box center [488, 382] width 150 height 25
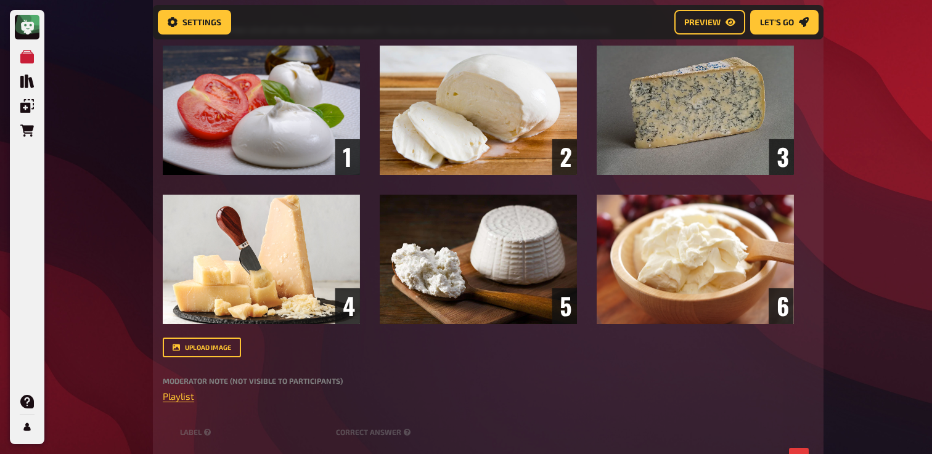
scroll to position [0, 0]
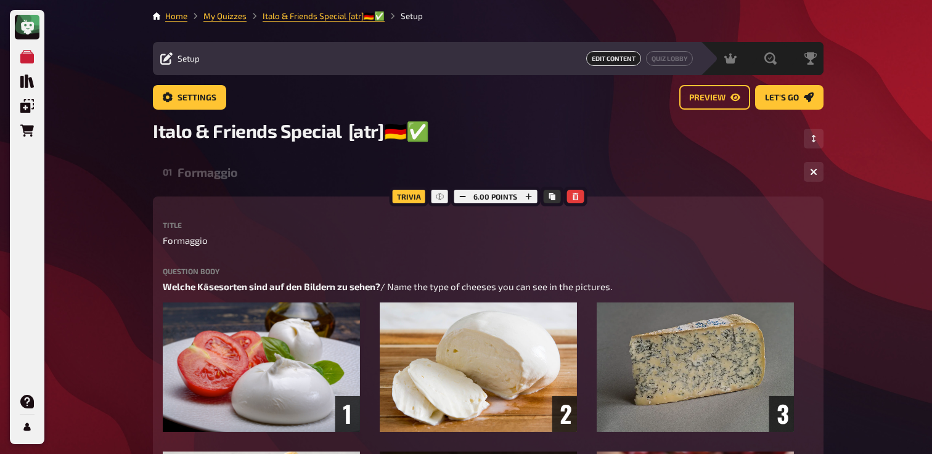
click at [813, 149] on div "Italo & Friends Special [atr]🇩🇪✅" at bounding box center [488, 139] width 671 height 38
click at [815, 144] on button "Change Order" at bounding box center [814, 139] width 20 height 20
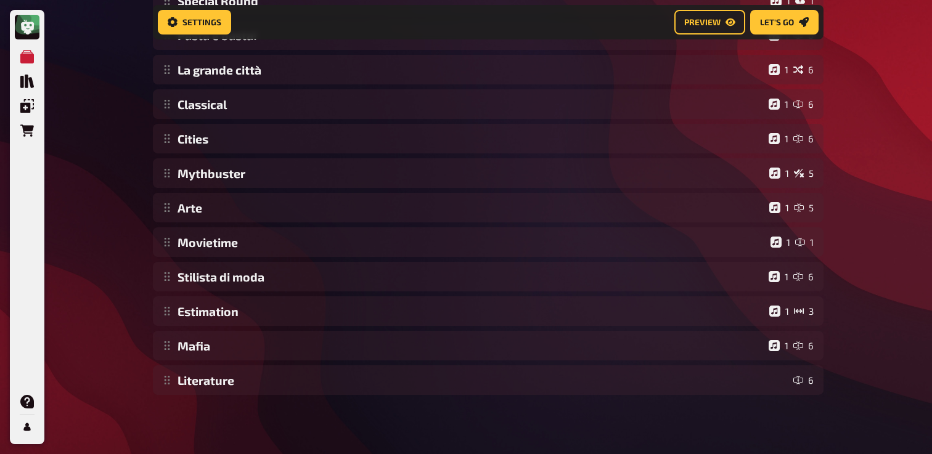
scroll to position [321, 0]
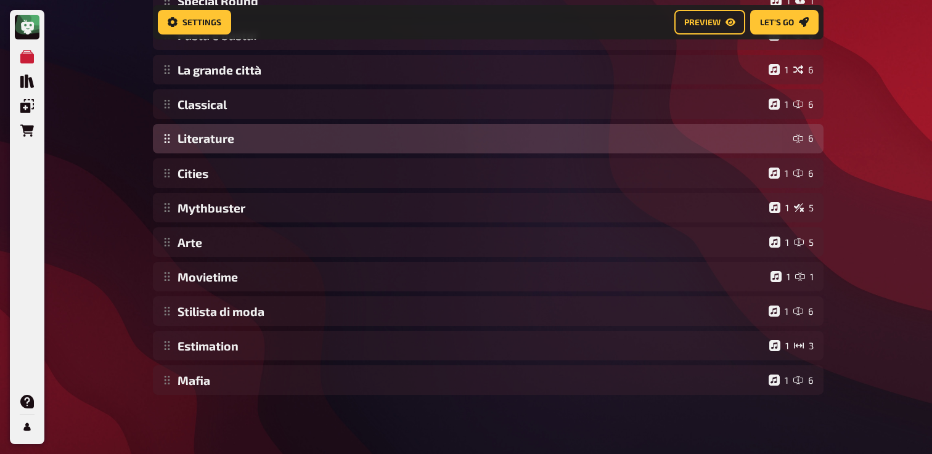
drag, startPoint x: 168, startPoint y: 386, endPoint x: 307, endPoint y: 142, distance: 281.5
click at [308, 142] on div "Formaggio 1 6 Same Procedure as every year, James! 1 1 Matematica e logica 1 3 …" at bounding box center [488, 121] width 671 height 547
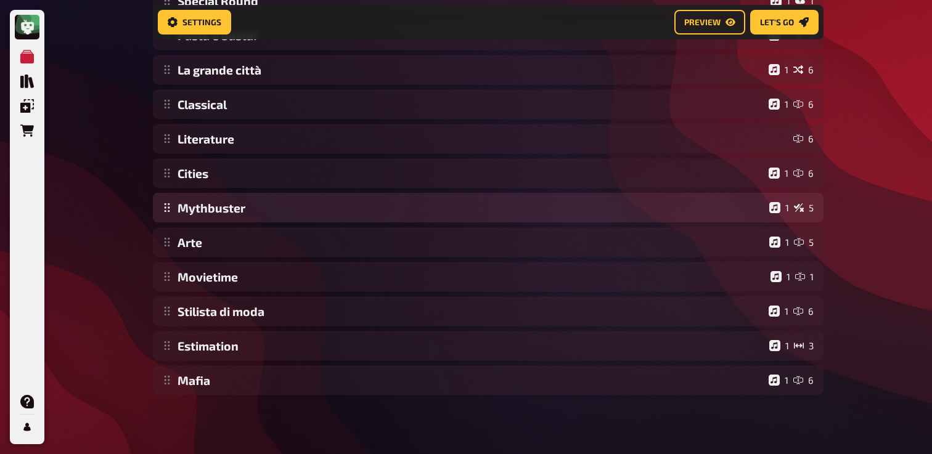
scroll to position [0, 0]
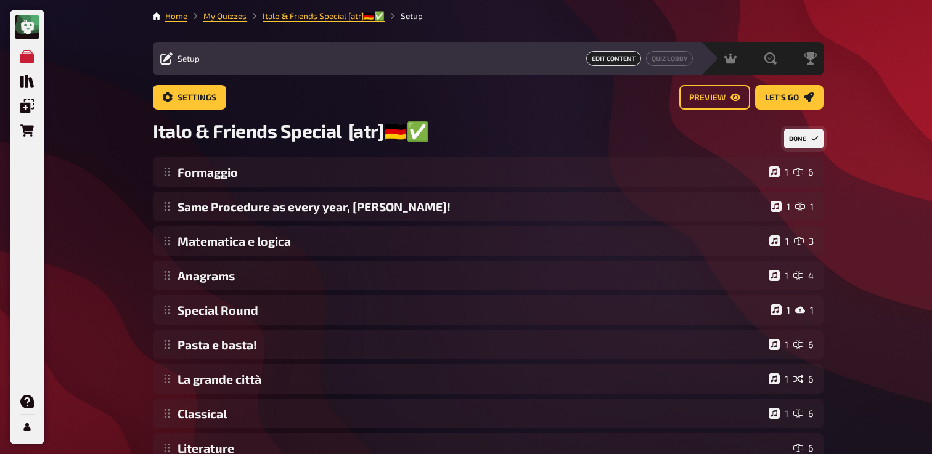
click at [809, 142] on button "Done" at bounding box center [803, 139] width 39 height 20
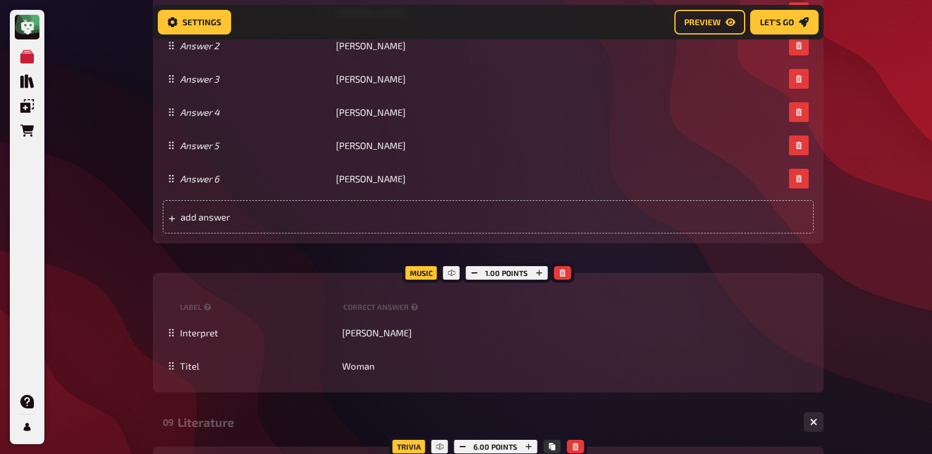
scroll to position [5775, 0]
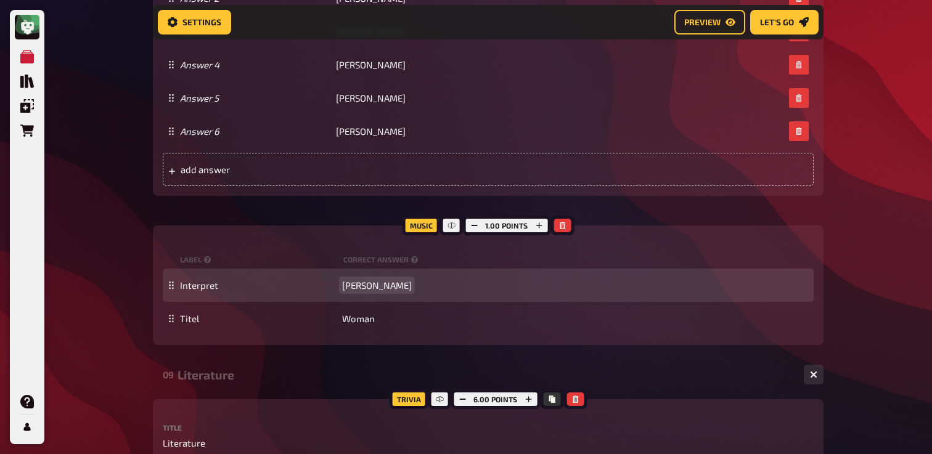
click at [374, 280] on span "John Lennon" at bounding box center [377, 285] width 70 height 11
copy span "John Lennon"
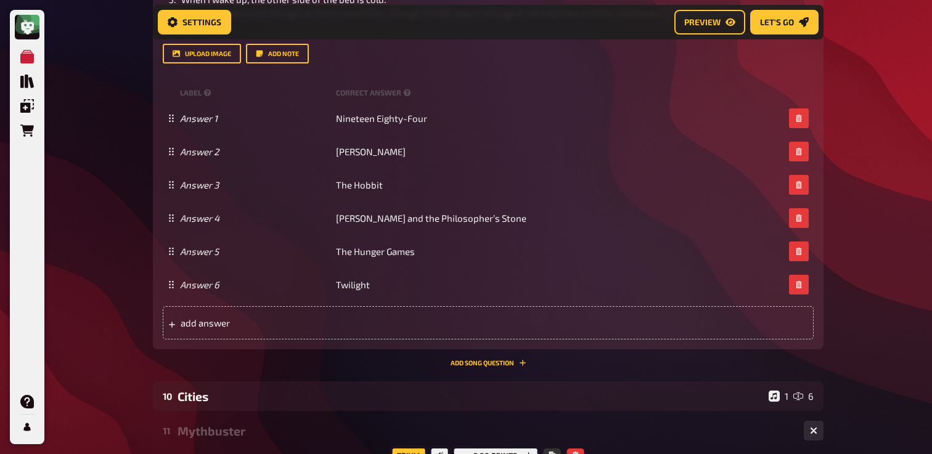
scroll to position [6335, 0]
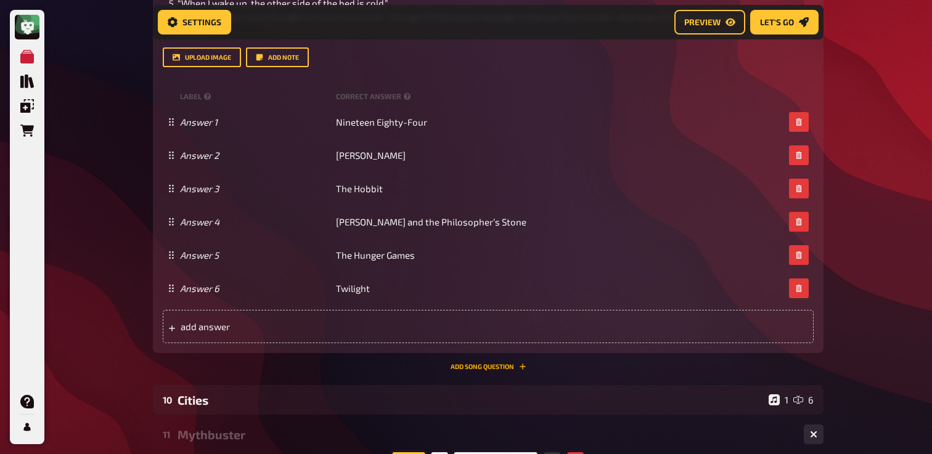
click at [470, 370] on button "Add Song question" at bounding box center [489, 366] width 76 height 7
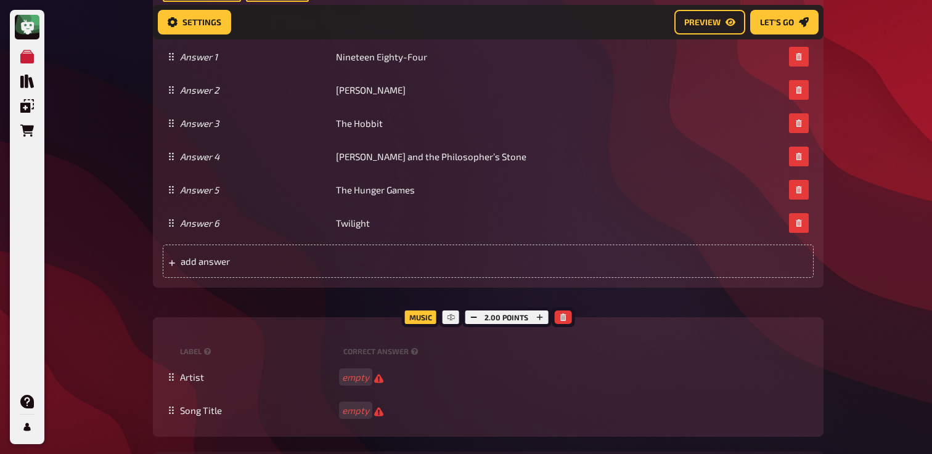
scroll to position [6443, 0]
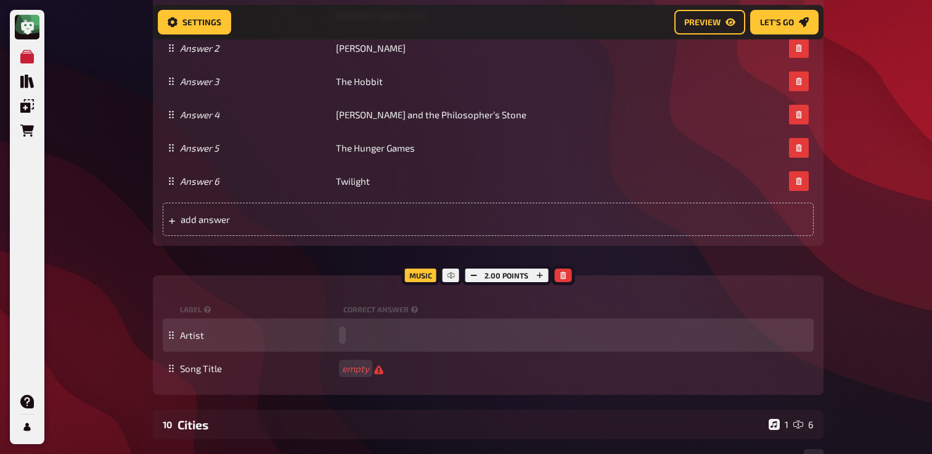
paste span
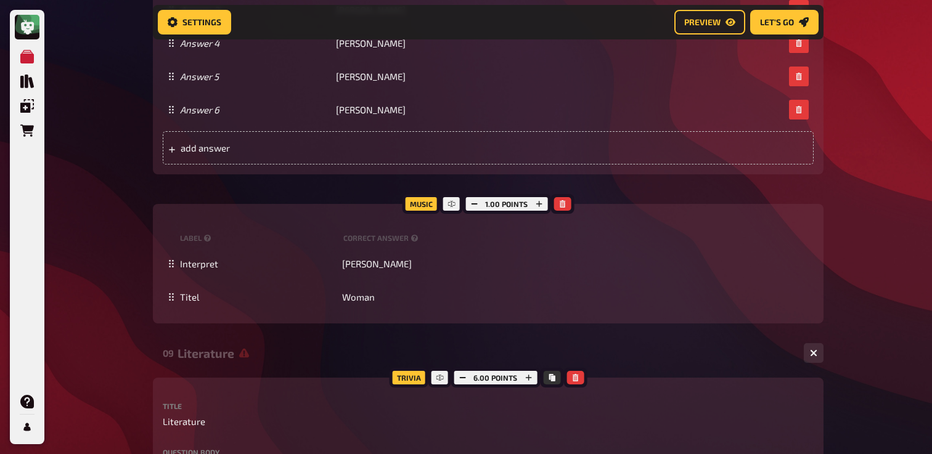
scroll to position [5768, 0]
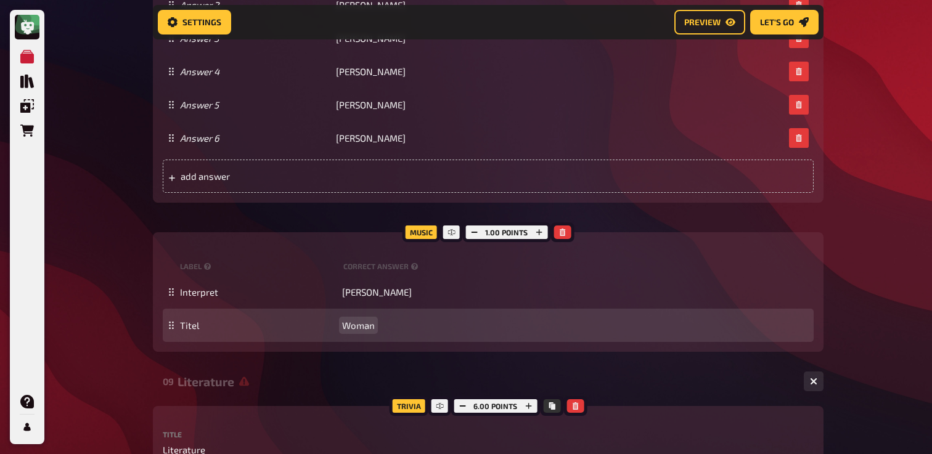
click at [360, 320] on span "Woman" at bounding box center [358, 325] width 33 height 11
copy span "Woman"
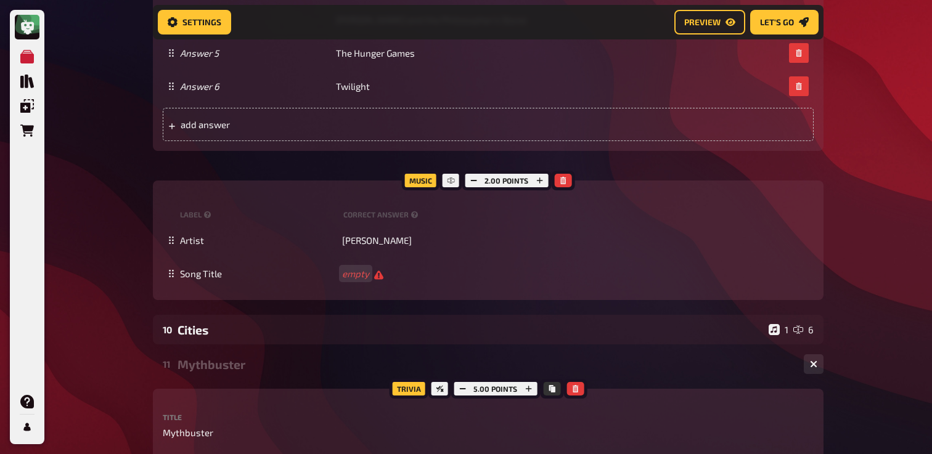
scroll to position [6582, 0]
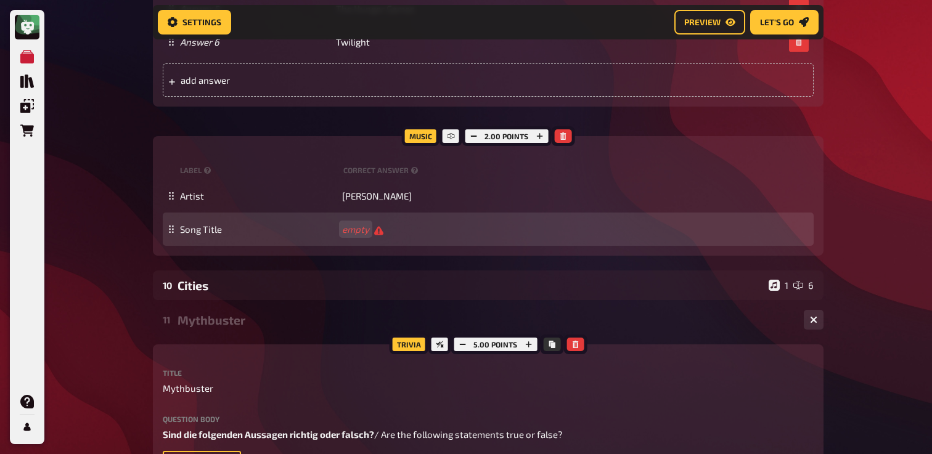
click at [358, 246] on div "Song Title empty" at bounding box center [488, 229] width 651 height 33
paste span
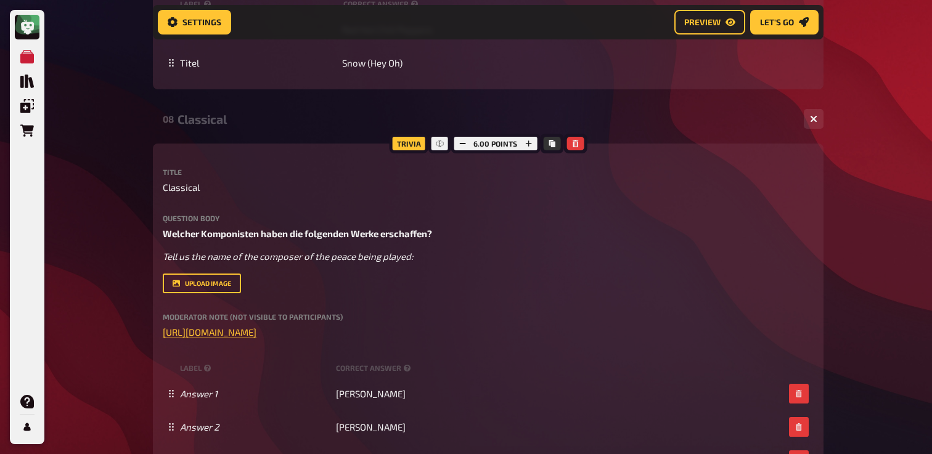
scroll to position [5328, 0]
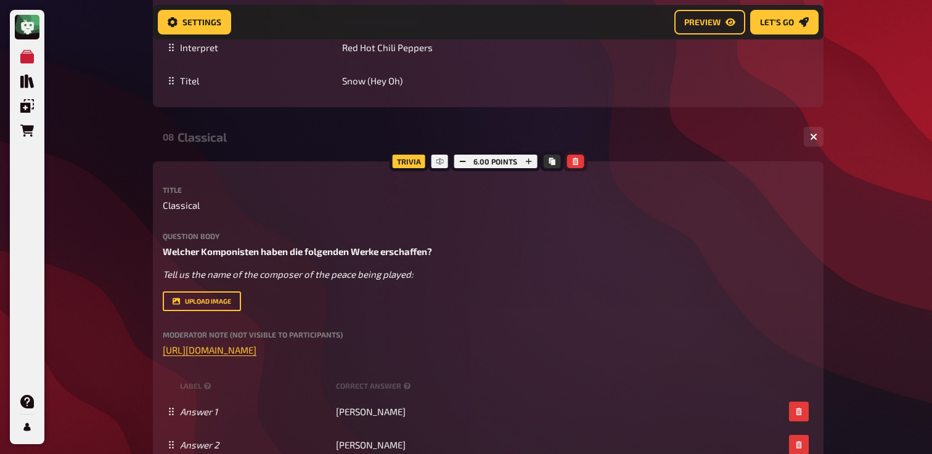
click at [577, 158] on icon "button" at bounding box center [574, 161] width 7 height 7
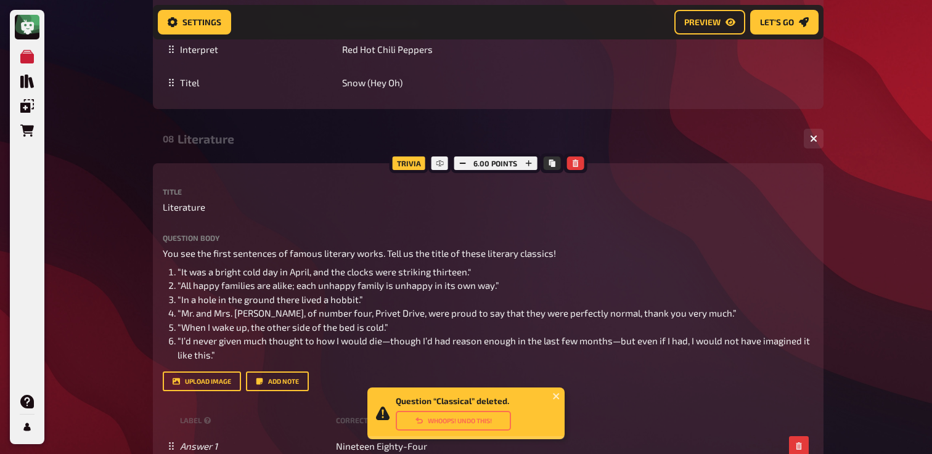
scroll to position [5289, 0]
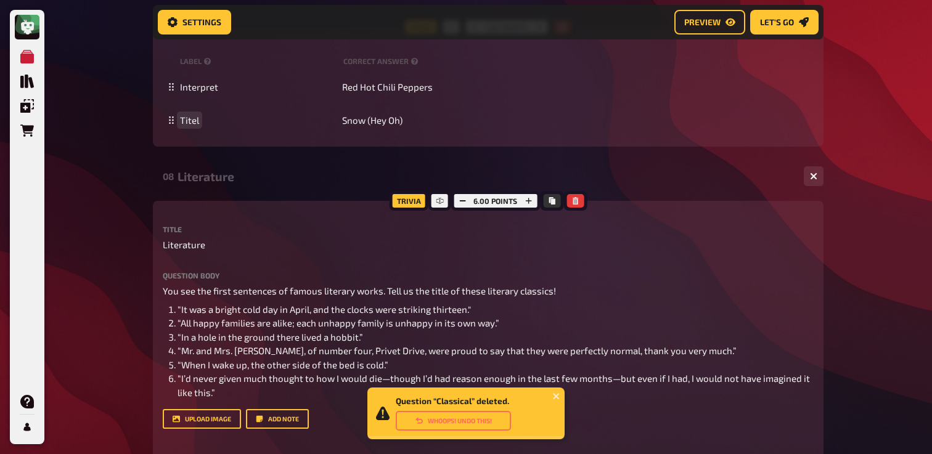
click at [194, 169] on div "Literature" at bounding box center [485, 176] width 616 height 14
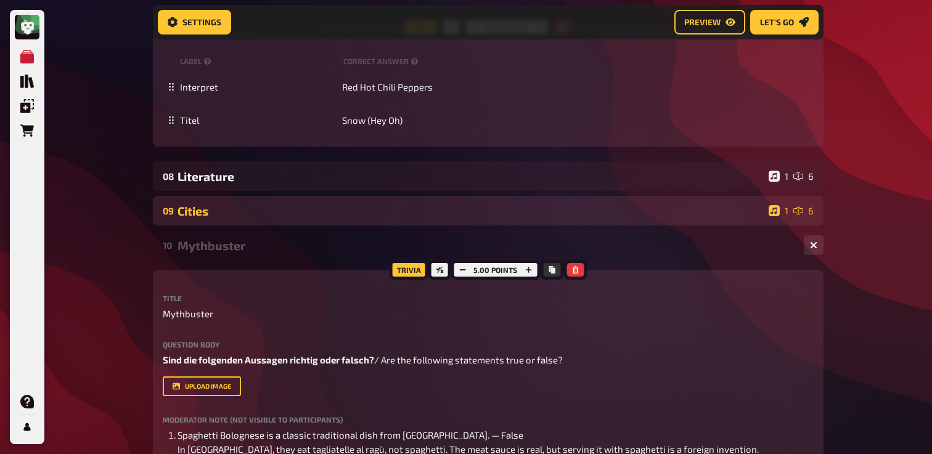
click at [210, 196] on div "09 Cities 1 6" at bounding box center [488, 211] width 671 height 30
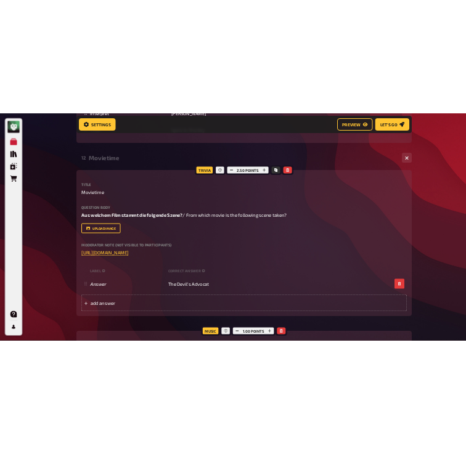
scroll to position [8145, 0]
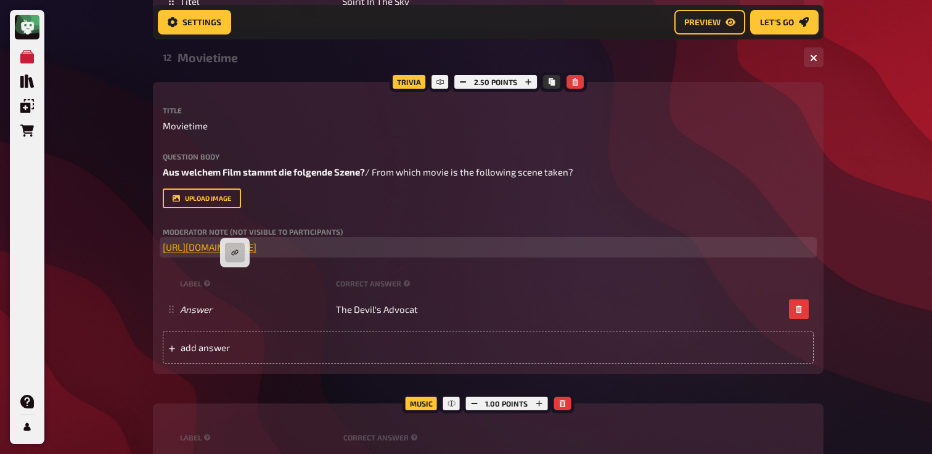
click at [234, 253] on span "https://drive.google.com/file/d/16-lbwTZsSggR-UH0sDC73Wdn1FCRKQrx/view?usp=shar…" at bounding box center [210, 247] width 94 height 11
click at [237, 258] on button "button" at bounding box center [235, 253] width 20 height 20
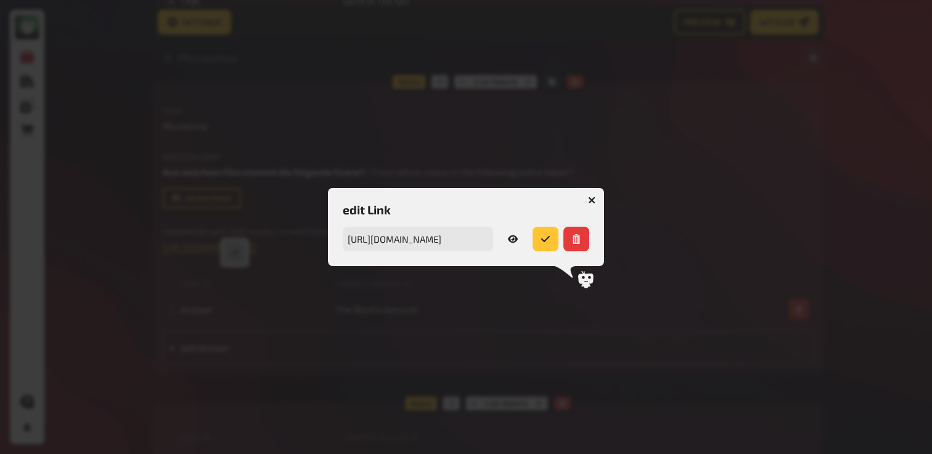
click at [513, 239] on icon "button" at bounding box center [513, 238] width 10 height 7
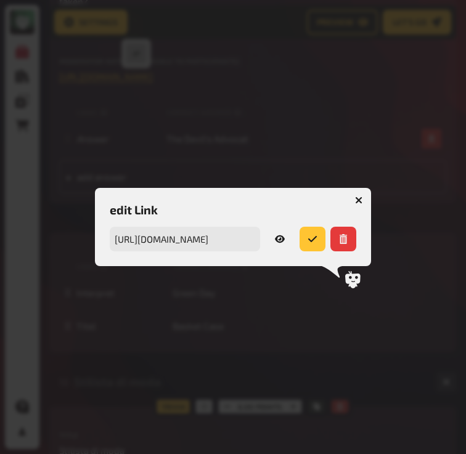
scroll to position [8160, 0]
click at [361, 195] on button "button" at bounding box center [359, 200] width 20 height 20
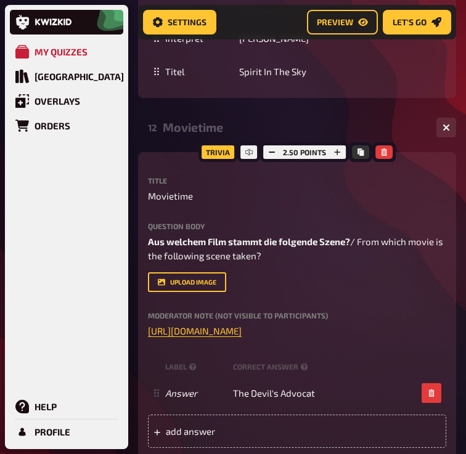
scroll to position [7641, 0]
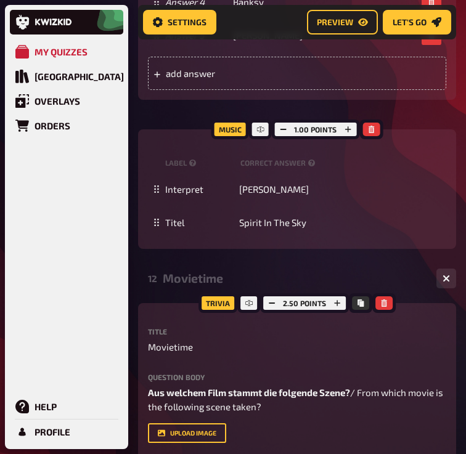
click at [179, 264] on div "12 Movietime 1 1" at bounding box center [297, 279] width 318 height 30
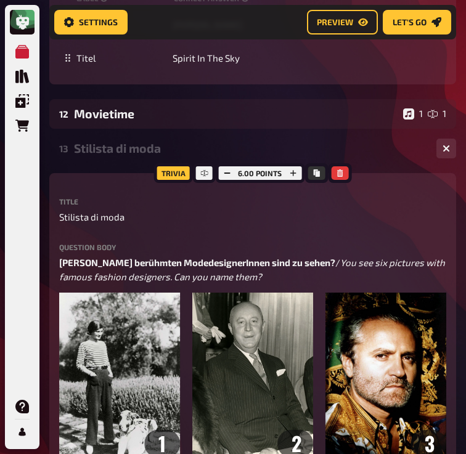
scroll to position [7929, 0]
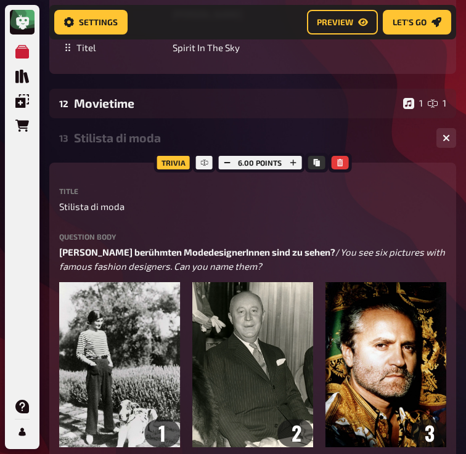
click at [118, 145] on div "Stilista di moda" at bounding box center [250, 138] width 353 height 14
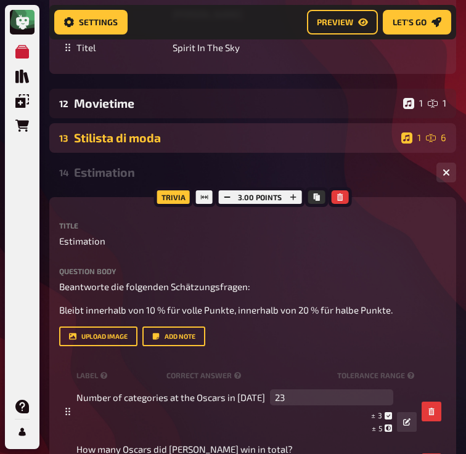
click at [118, 145] on div "Stilista di moda" at bounding box center [235, 138] width 322 height 14
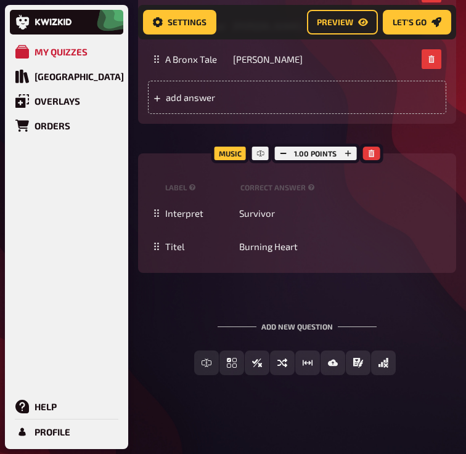
scroll to position [10073, 0]
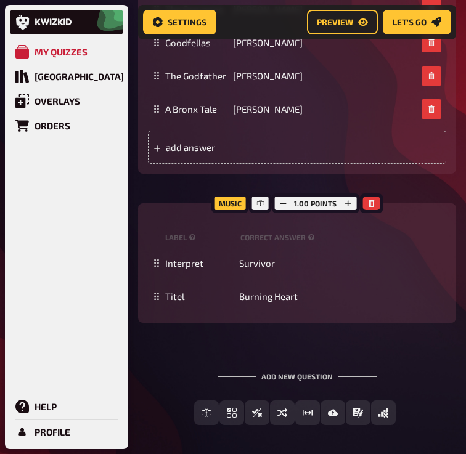
click at [142, 401] on div "Free Text Input Multiple Choice True / False Sorting Question Estimation Questi…" at bounding box center [297, 413] width 318 height 25
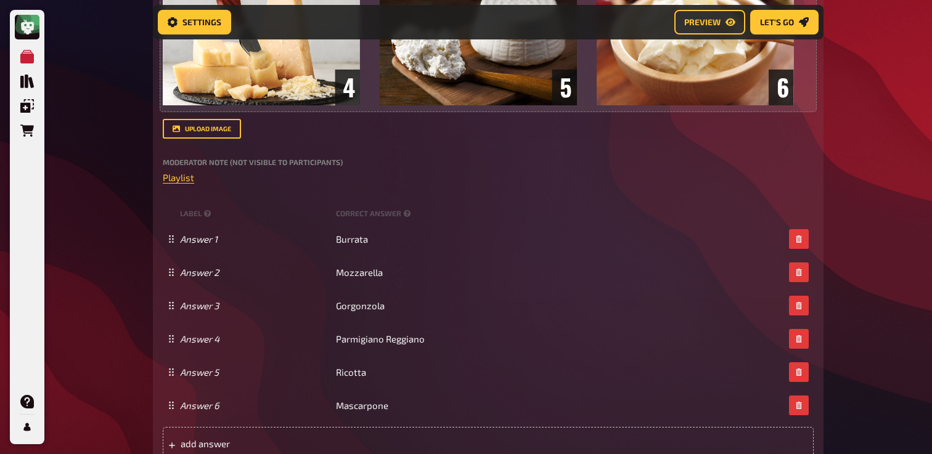
scroll to position [494, 0]
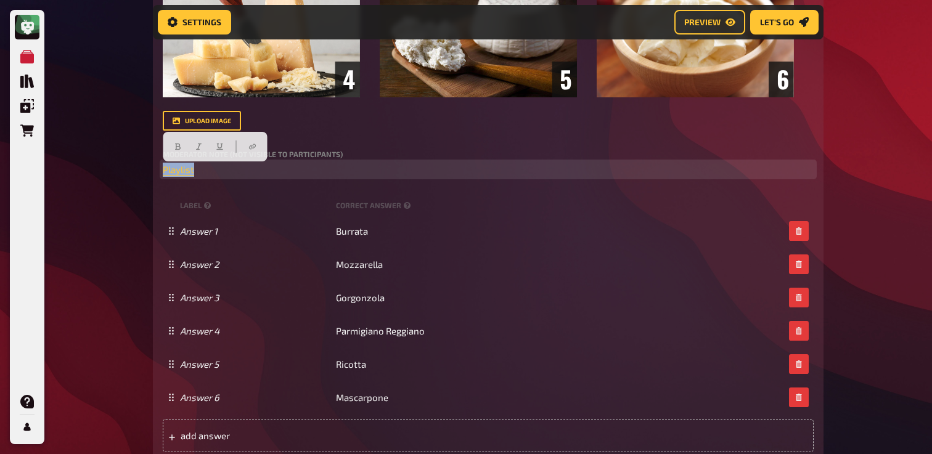
drag, startPoint x: 234, startPoint y: 169, endPoint x: 52, endPoint y: 169, distance: 181.2
click at [173, 174] on span "playlist" at bounding box center [178, 169] width 31 height 11
click at [268, 172] on p "﻿ playlist ﻿" at bounding box center [488, 170] width 651 height 14
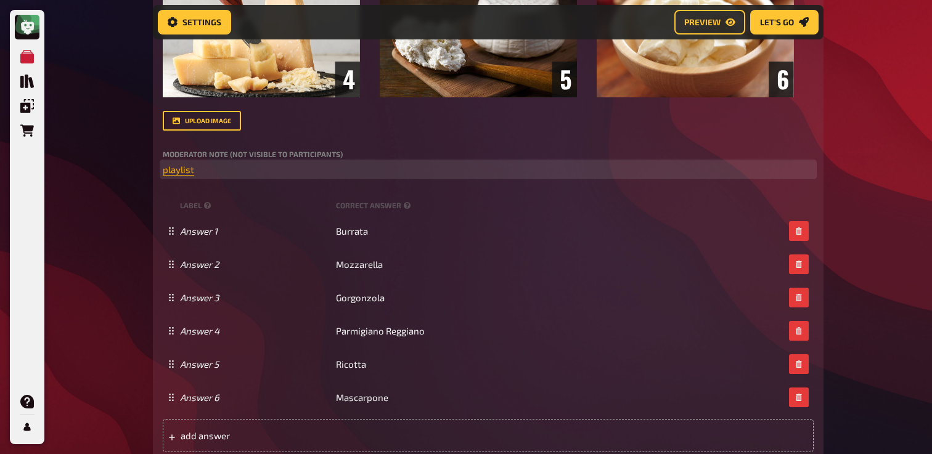
click at [194, 173] on span "playlist" at bounding box center [178, 169] width 31 height 11
click at [189, 152] on button "button" at bounding box center [194, 147] width 20 height 20
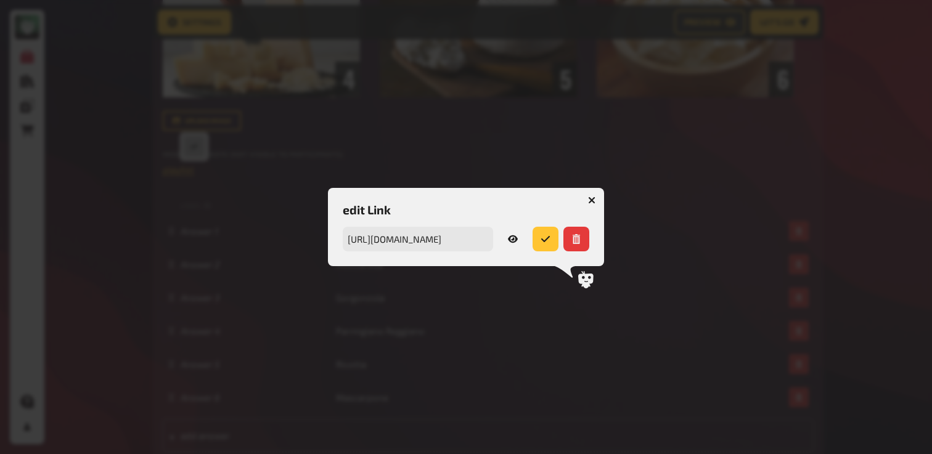
click at [511, 237] on icon "button" at bounding box center [513, 238] width 10 height 7
click at [592, 203] on icon "button" at bounding box center [591, 200] width 7 height 7
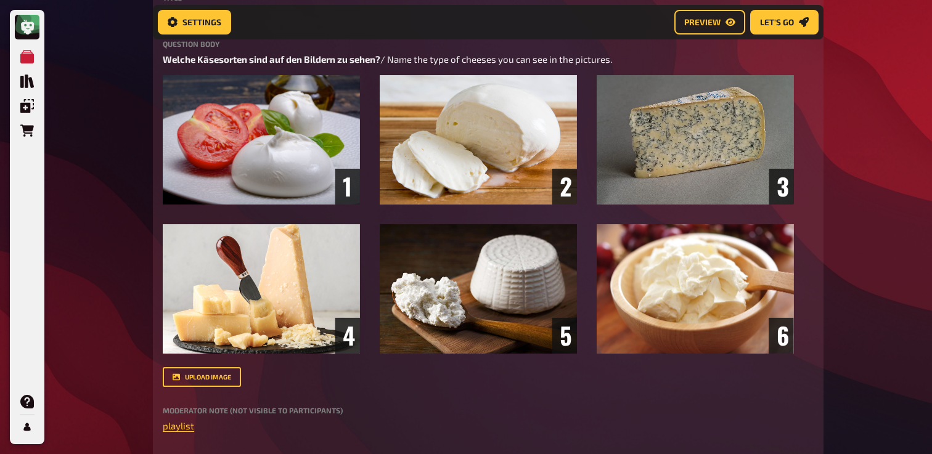
scroll to position [0, 0]
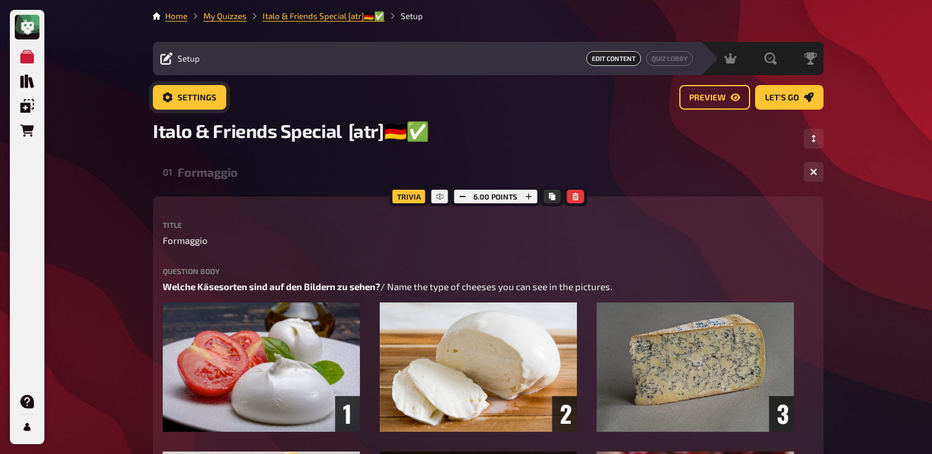
click at [202, 95] on span "Settings" at bounding box center [196, 98] width 39 height 9
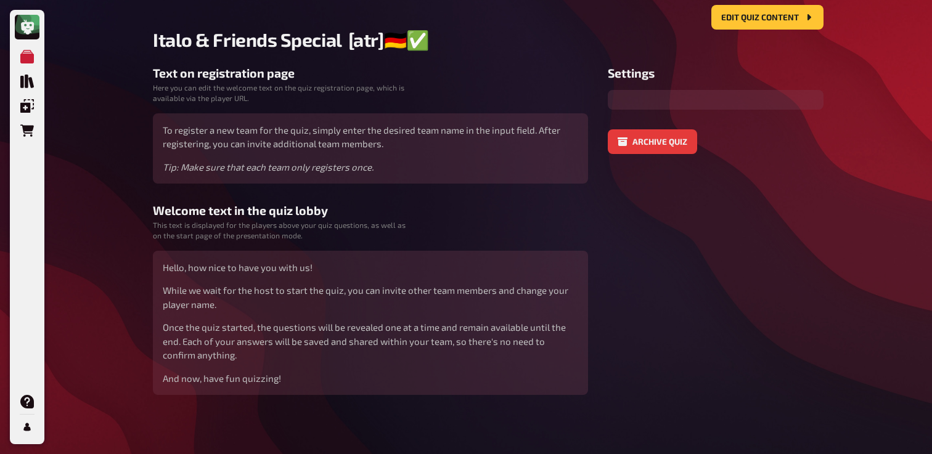
scroll to position [206, 0]
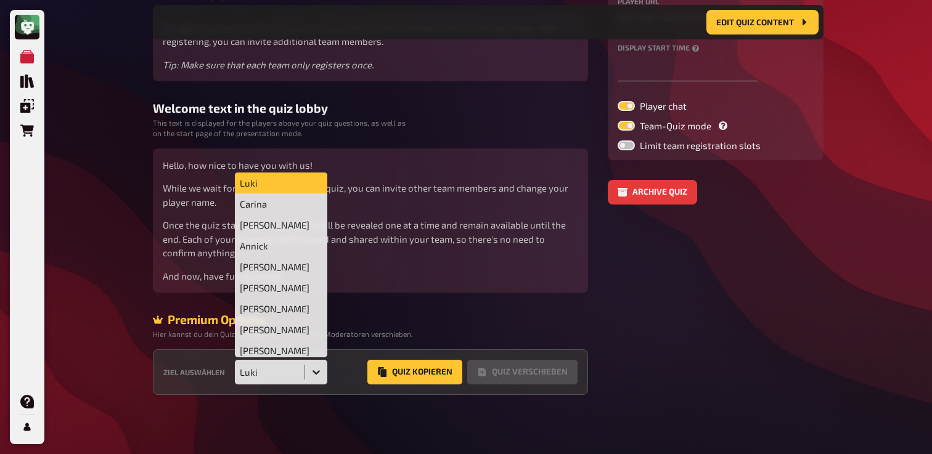
click at [288, 368] on div "Luki" at bounding box center [270, 372] width 60 height 11
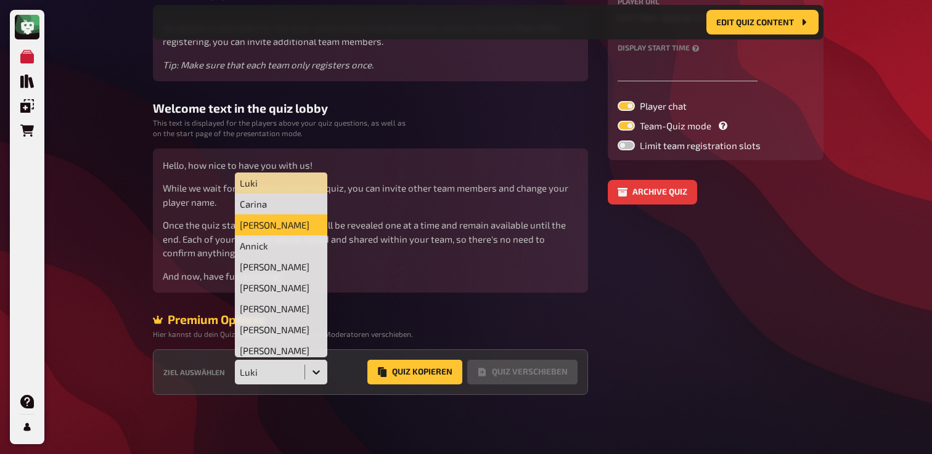
click at [304, 229] on div "[PERSON_NAME]" at bounding box center [281, 224] width 92 height 21
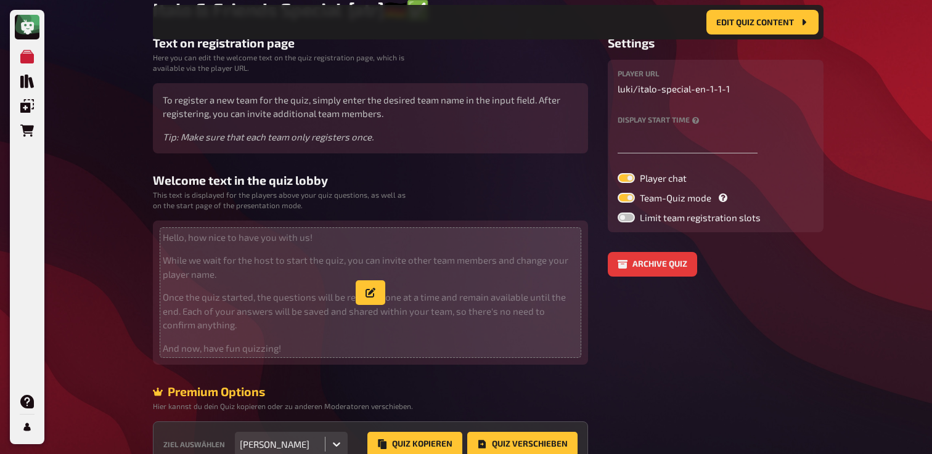
scroll to position [0, 0]
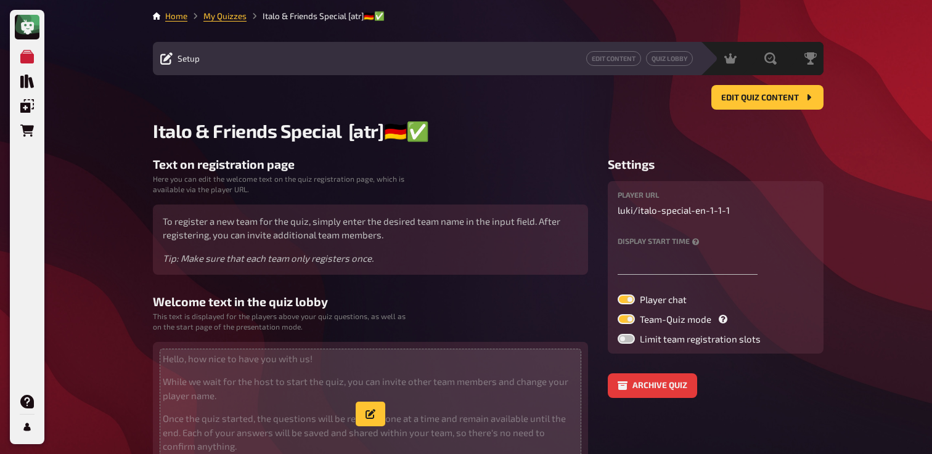
click at [251, 378] on p "While we wait for the host to start the quiz, you can invite other team members…" at bounding box center [370, 389] width 415 height 28
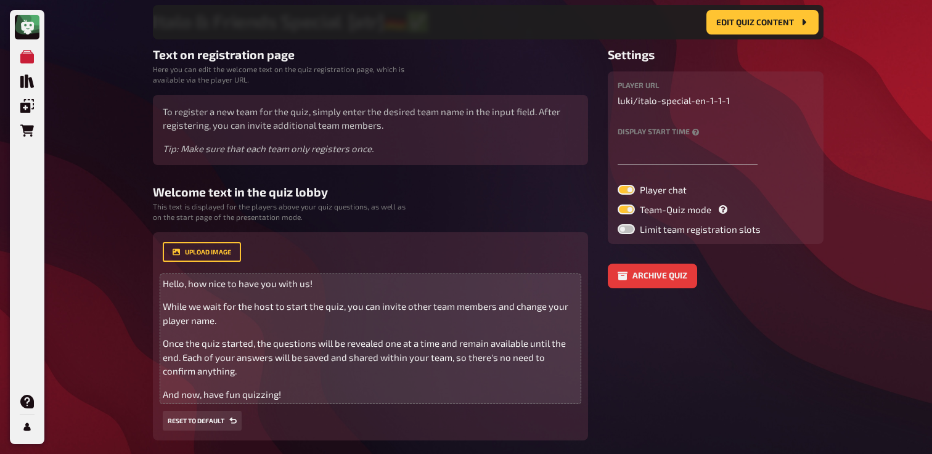
scroll to position [205, 0]
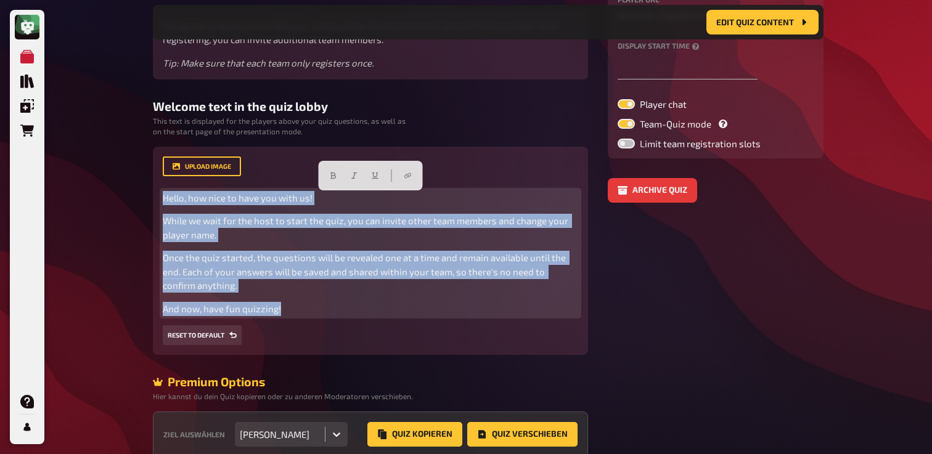
drag, startPoint x: 290, startPoint y: 312, endPoint x: 157, endPoint y: 189, distance: 181.4
click at [157, 189] on div "upload image Hello, how nice to have you with us! While we wait for the host to…" at bounding box center [370, 251] width 435 height 209
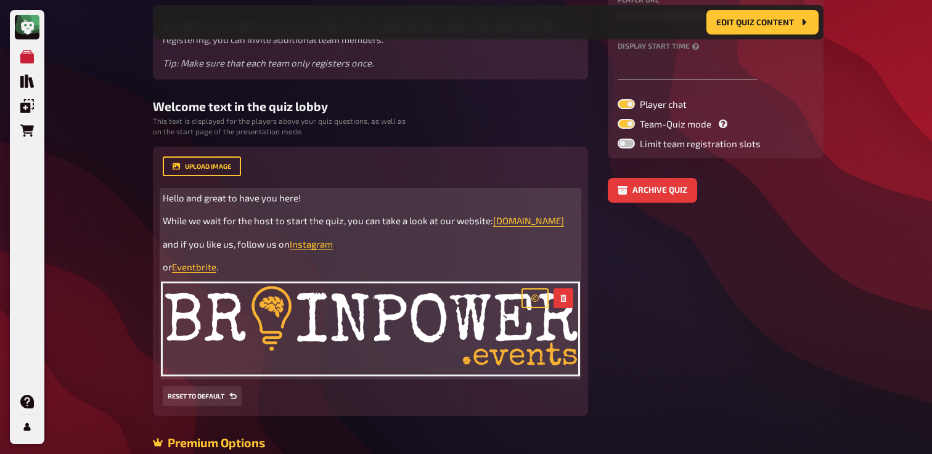
scroll to position [345, 0]
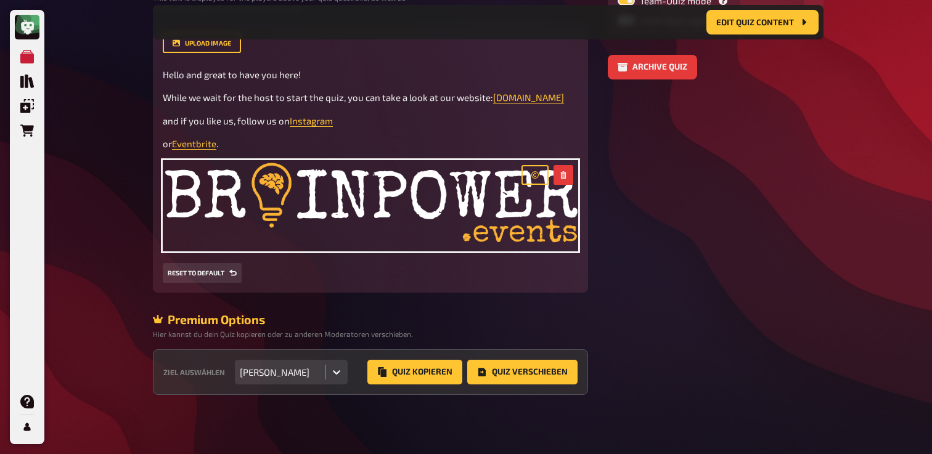
click at [746, 247] on aside "Settings player URL luki / italo-special-en-1-1-1 Display start time Player cha…" at bounding box center [716, 117] width 216 height 556
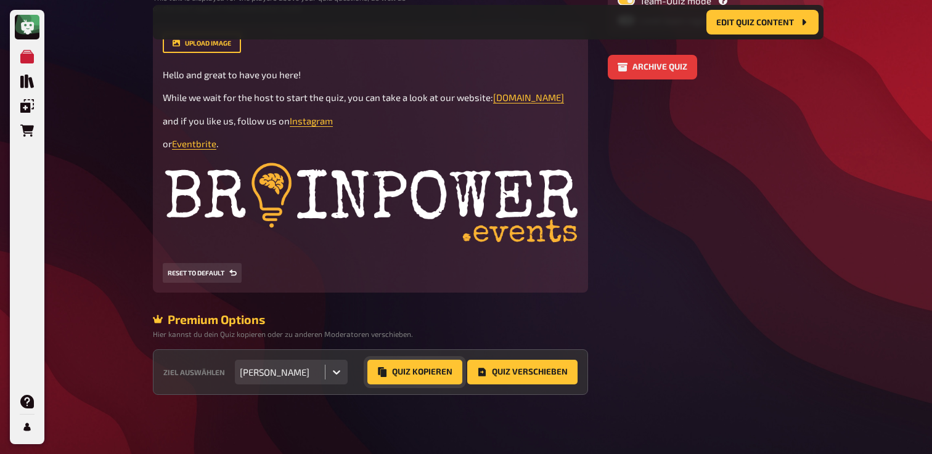
click at [441, 380] on button "Quiz Kopieren" at bounding box center [414, 372] width 95 height 25
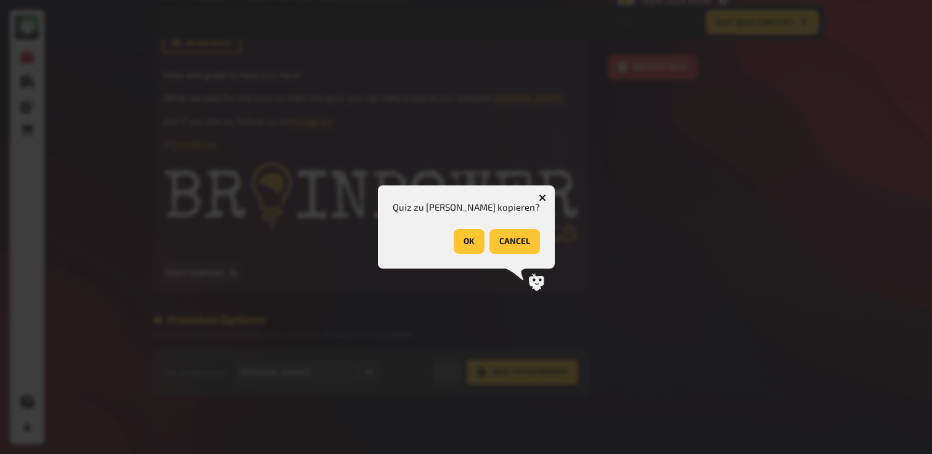
click at [460, 245] on button "OK" at bounding box center [469, 241] width 31 height 25
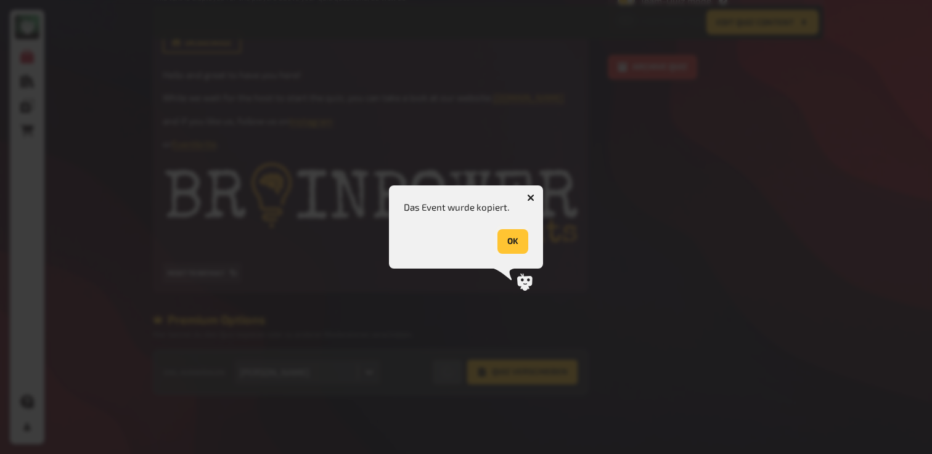
click at [512, 237] on button "OK" at bounding box center [512, 241] width 31 height 25
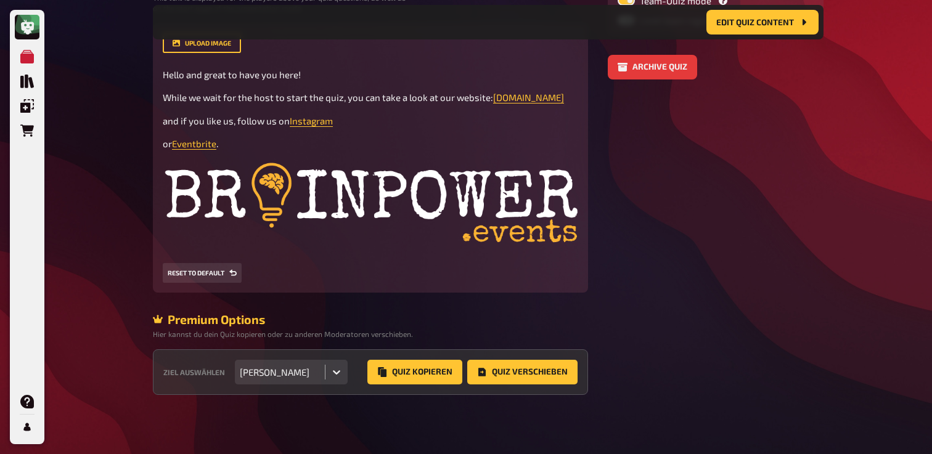
scroll to position [0, 0]
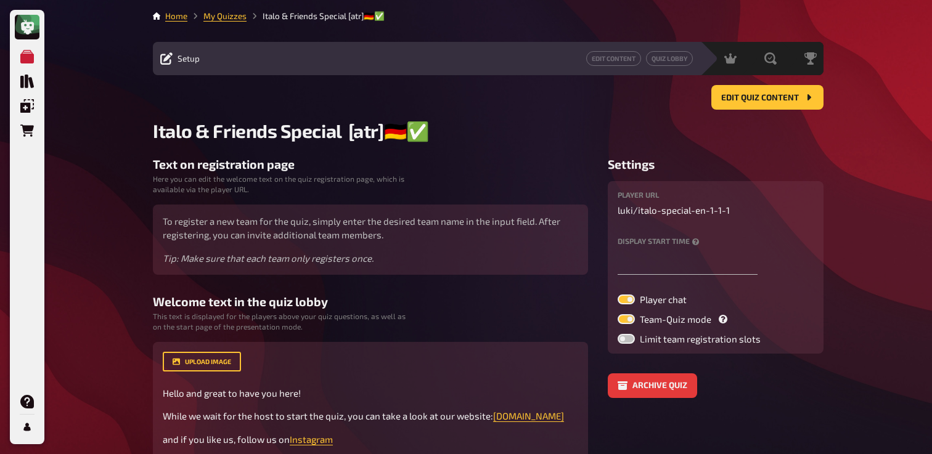
click at [327, 17] on li "Italo & Friends Special [atr]🇩🇪✅" at bounding box center [316, 16] width 138 height 12
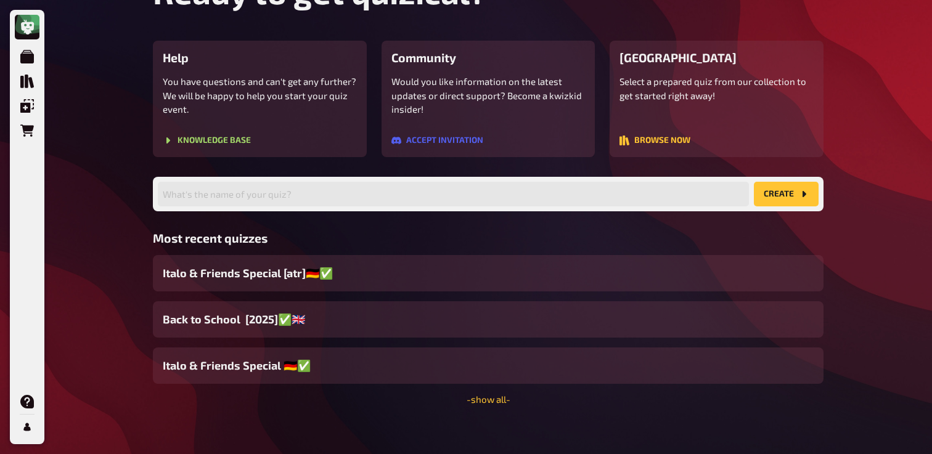
scroll to position [119, 0]
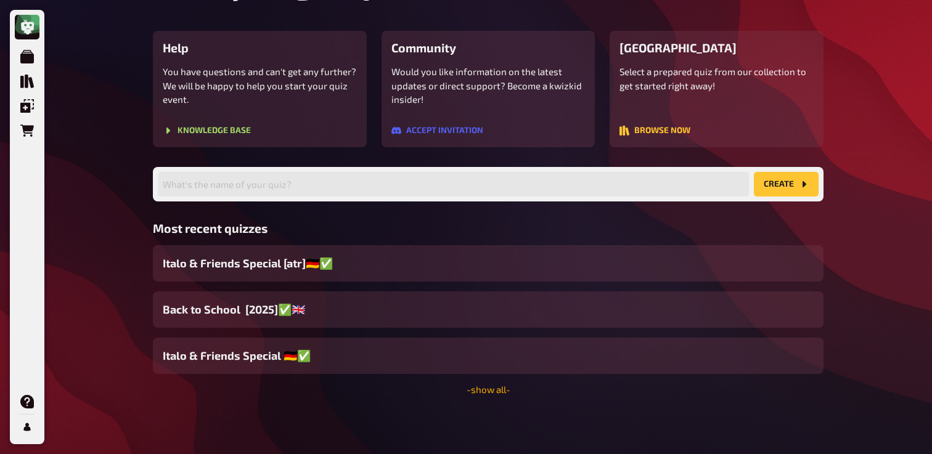
click at [493, 388] on link "- show all -" at bounding box center [489, 389] width 44 height 11
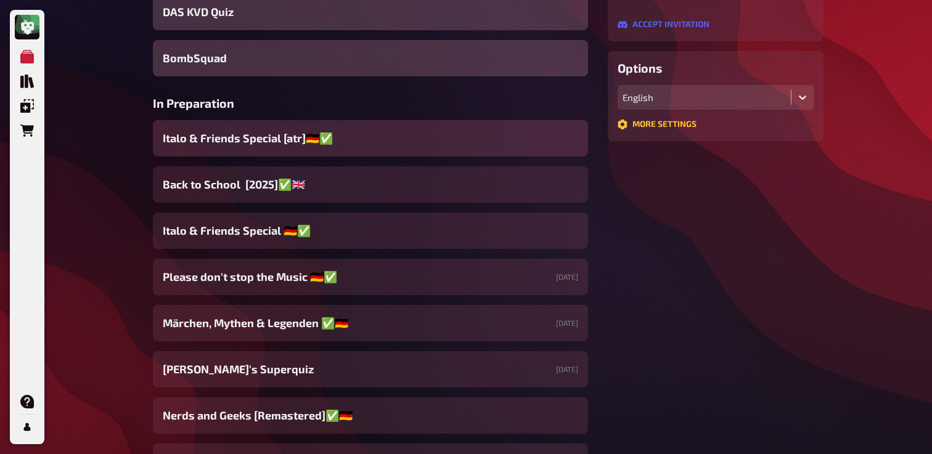
scroll to position [288, 0]
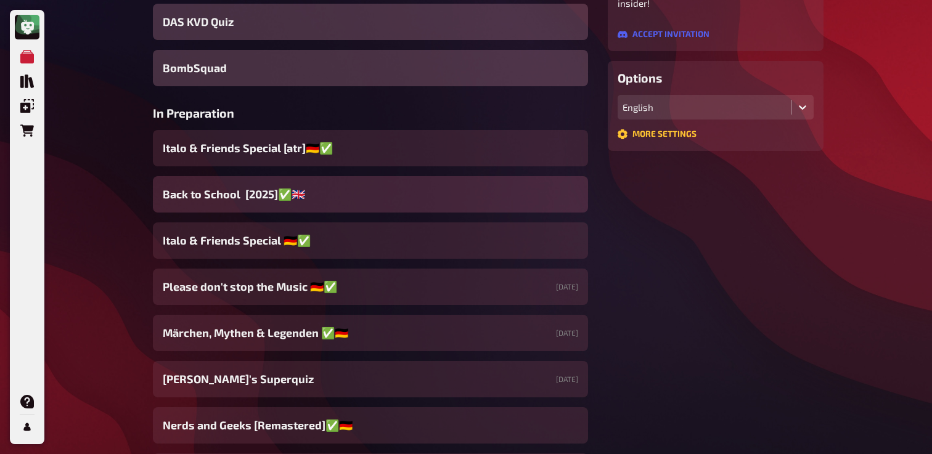
click at [325, 208] on div "Back to School [2025]✅​🇬🇧​" at bounding box center [370, 194] width 435 height 36
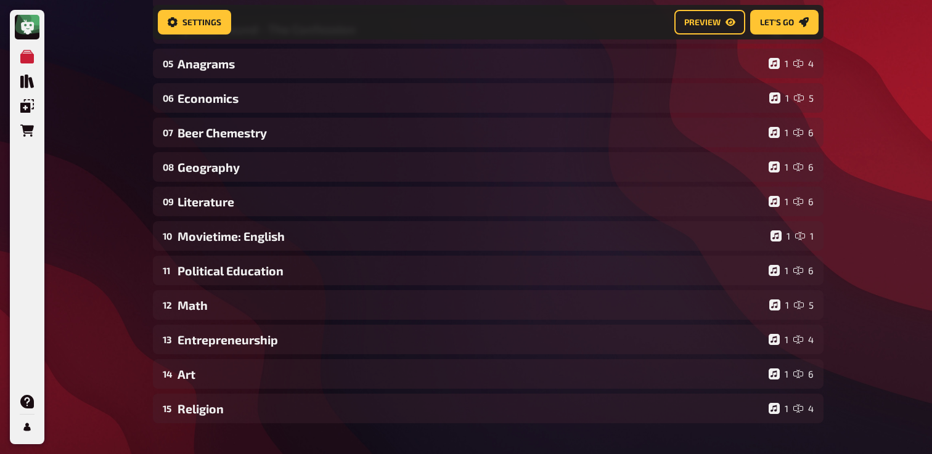
scroll to position [277, 0]
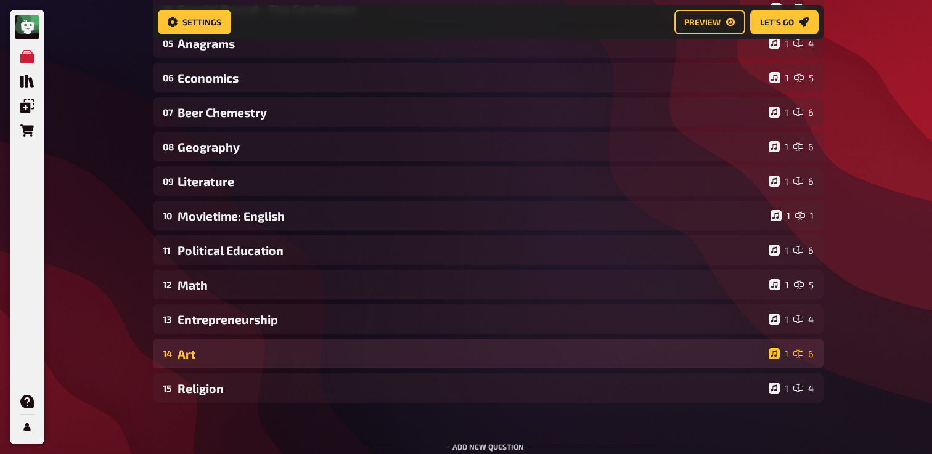
click at [269, 351] on div "Art" at bounding box center [470, 354] width 586 height 14
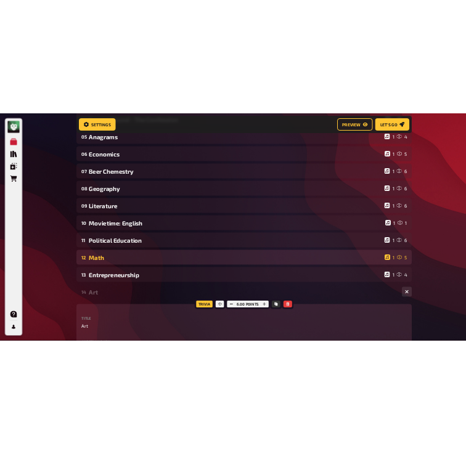
scroll to position [285, 0]
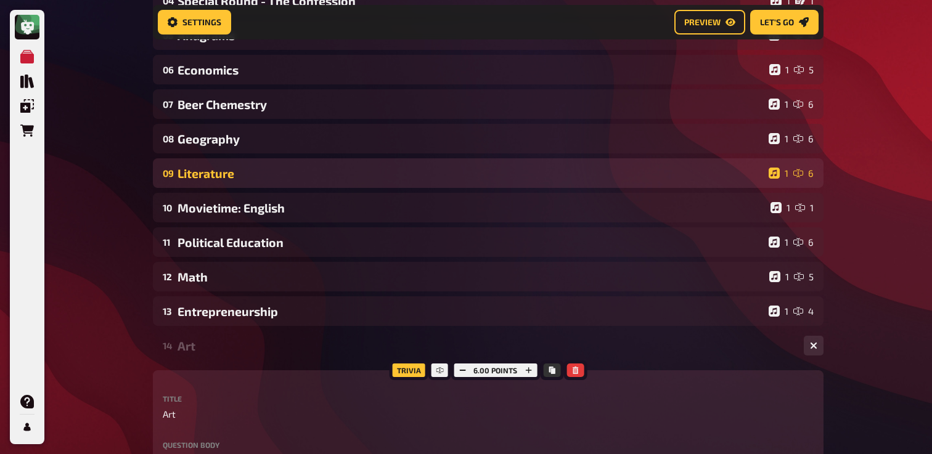
click at [264, 181] on div "Literature" at bounding box center [470, 173] width 586 height 14
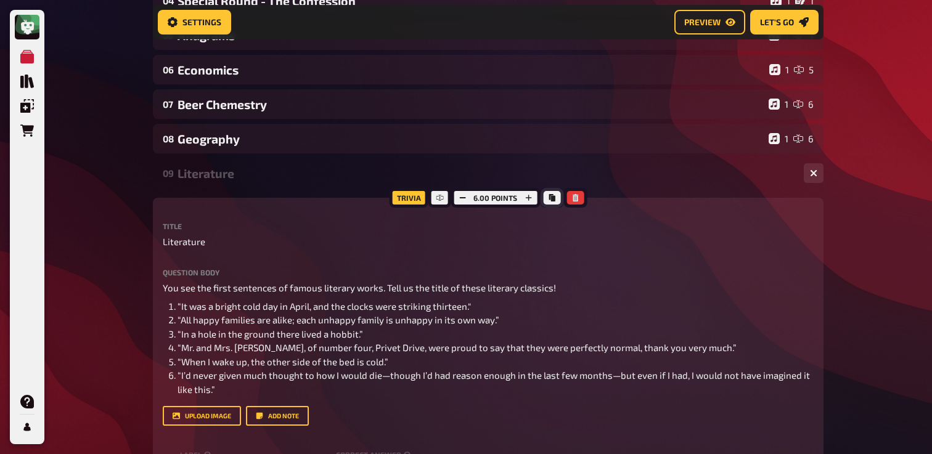
click at [554, 203] on button "Copy" at bounding box center [551, 198] width 17 height 14
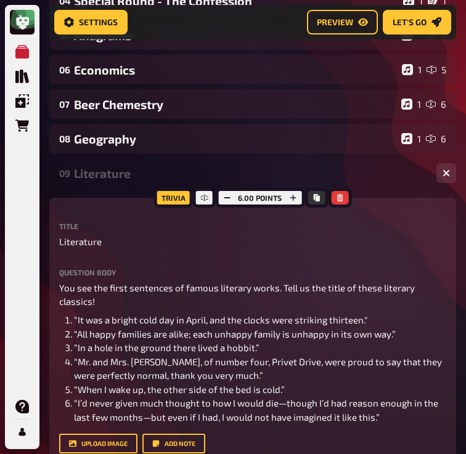
click at [85, 171] on div "Literature" at bounding box center [250, 173] width 353 height 14
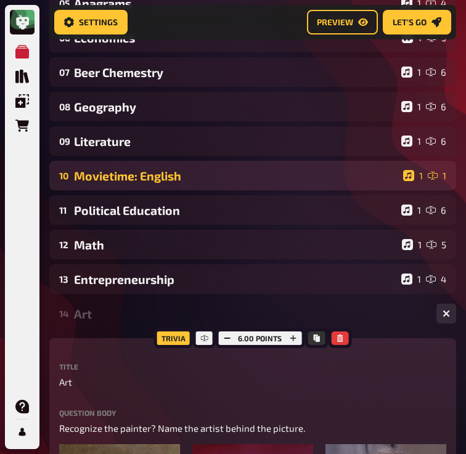
scroll to position [315, 0]
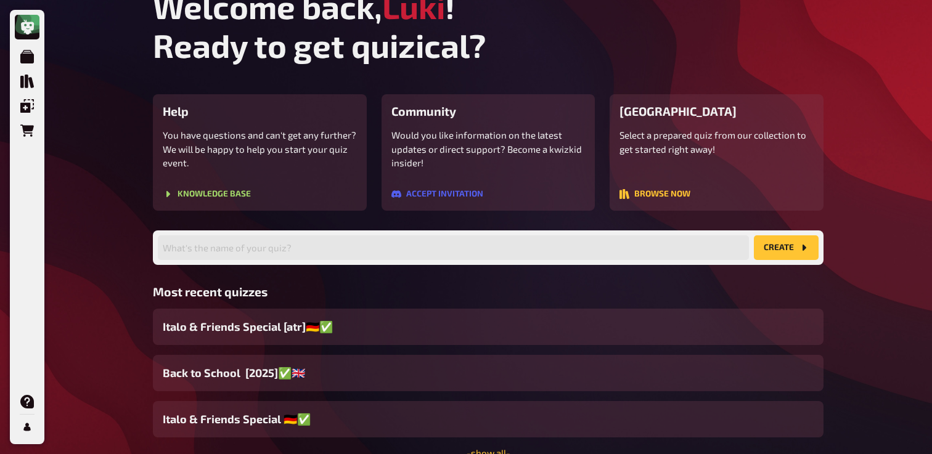
scroll to position [119, 0]
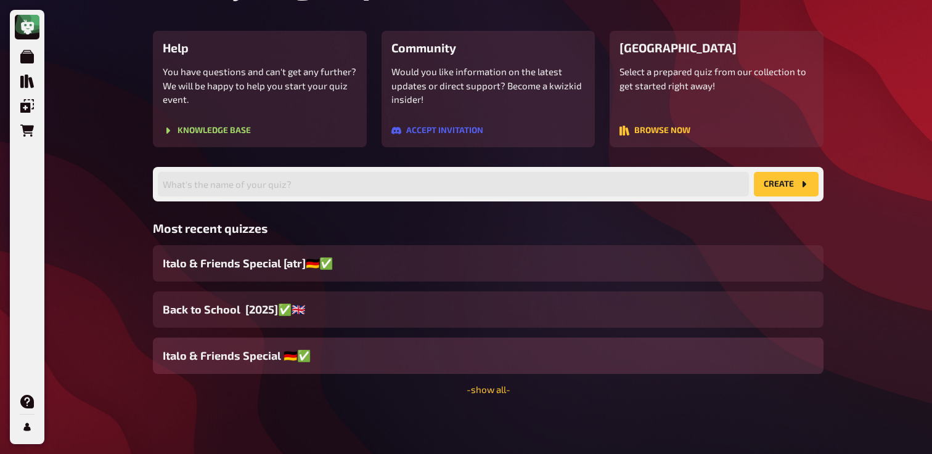
click at [355, 367] on div "Italo & Friends Special 🇩🇪✅" at bounding box center [488, 356] width 671 height 36
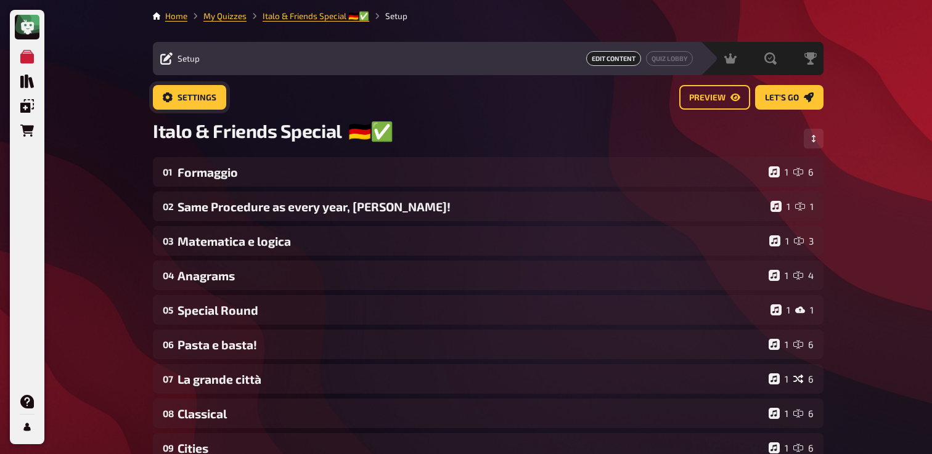
click at [202, 98] on span "Settings" at bounding box center [196, 98] width 39 height 9
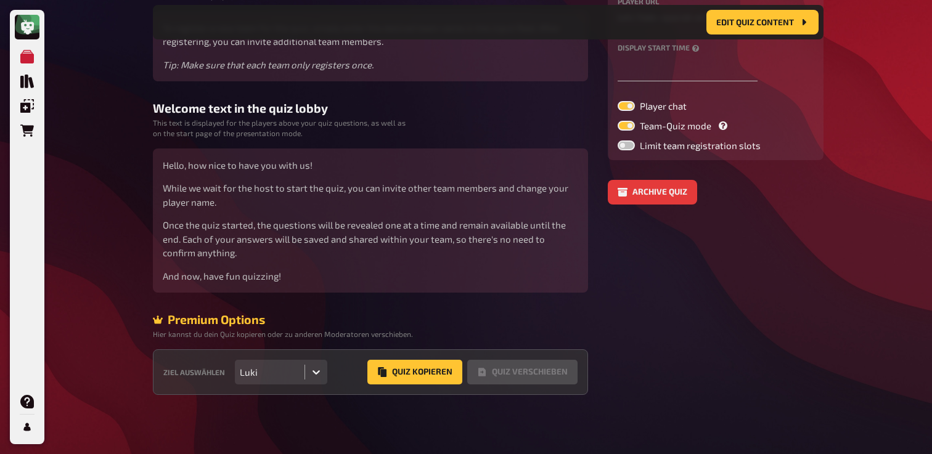
scroll to position [206, 0]
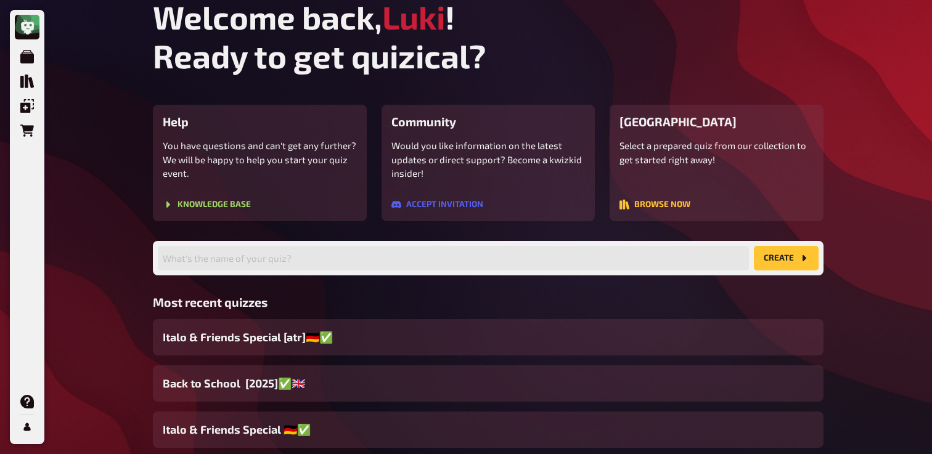
scroll to position [119, 0]
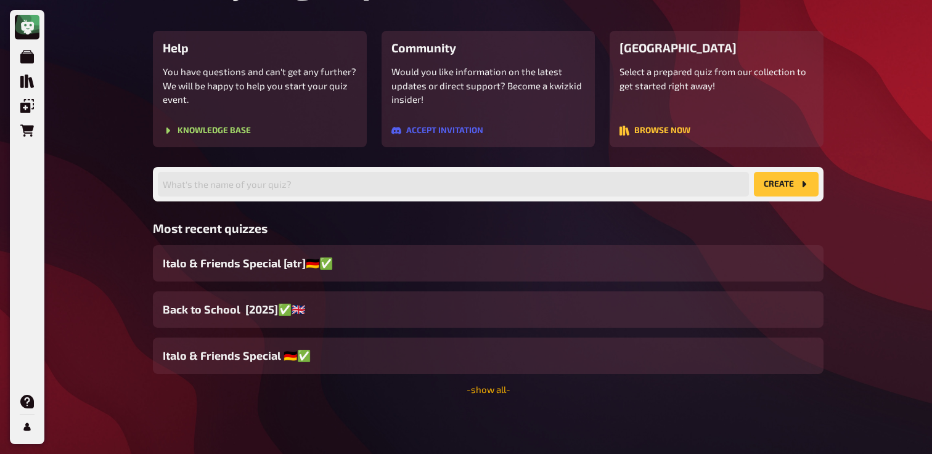
click at [487, 391] on link "- show all -" at bounding box center [489, 389] width 44 height 11
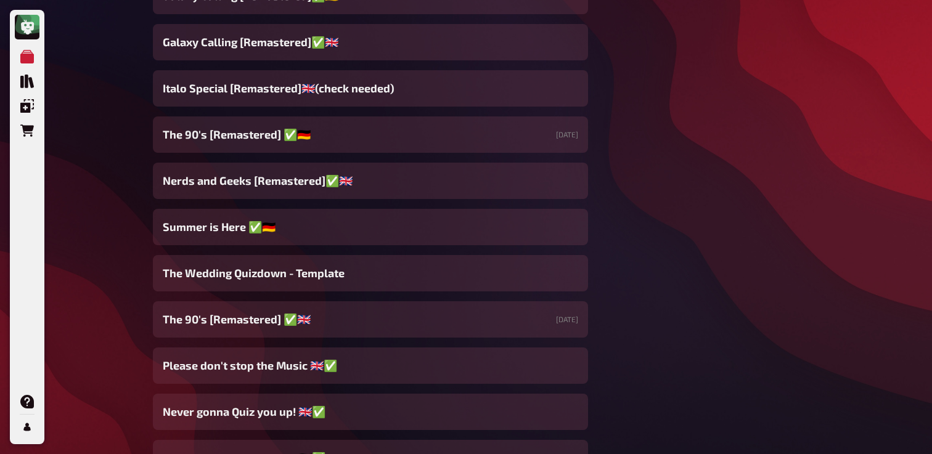
scroll to position [812, 0]
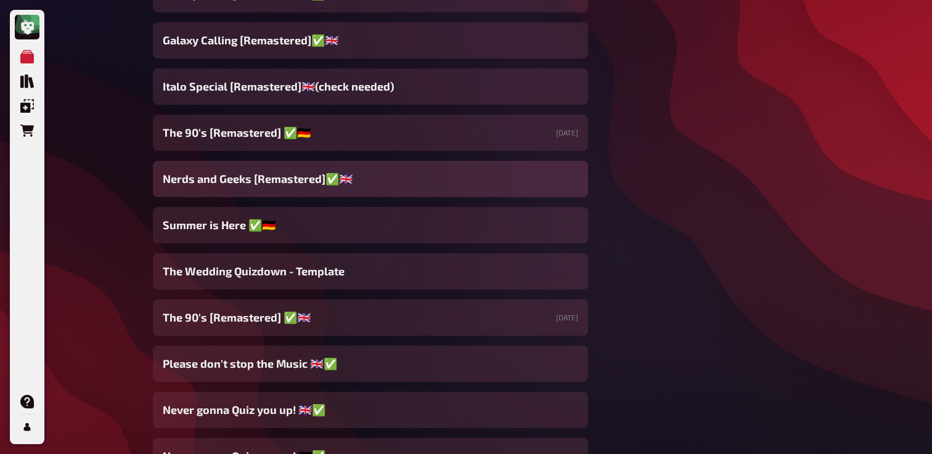
click at [285, 183] on span "Nerds and Geeks [Remastered]✅​🇬🇧" at bounding box center [258, 179] width 190 height 17
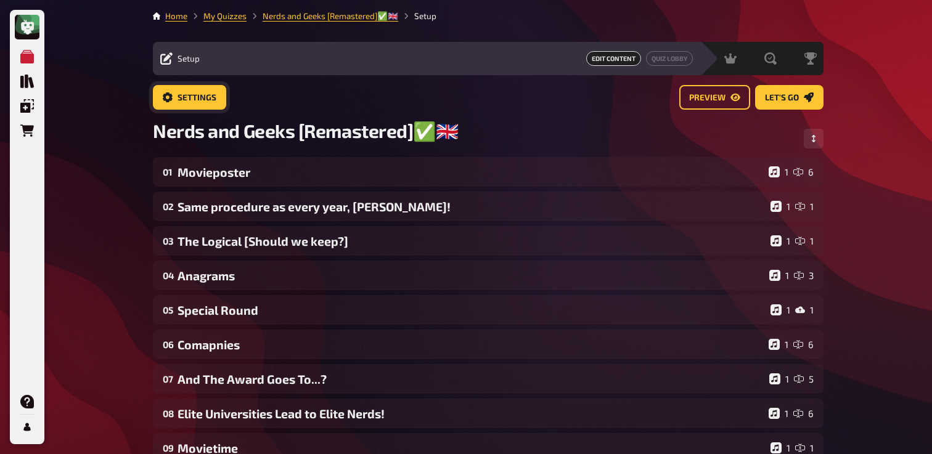
click at [213, 102] on button "Settings" at bounding box center [189, 97] width 73 height 25
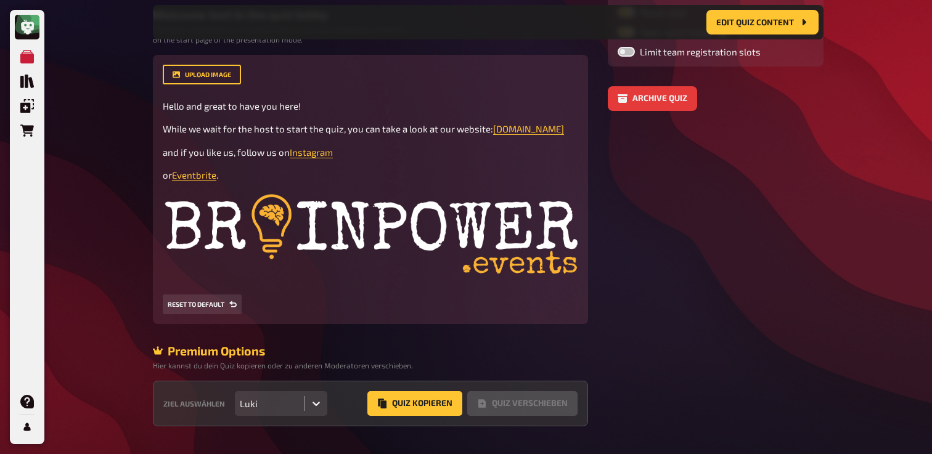
scroll to position [300, 0]
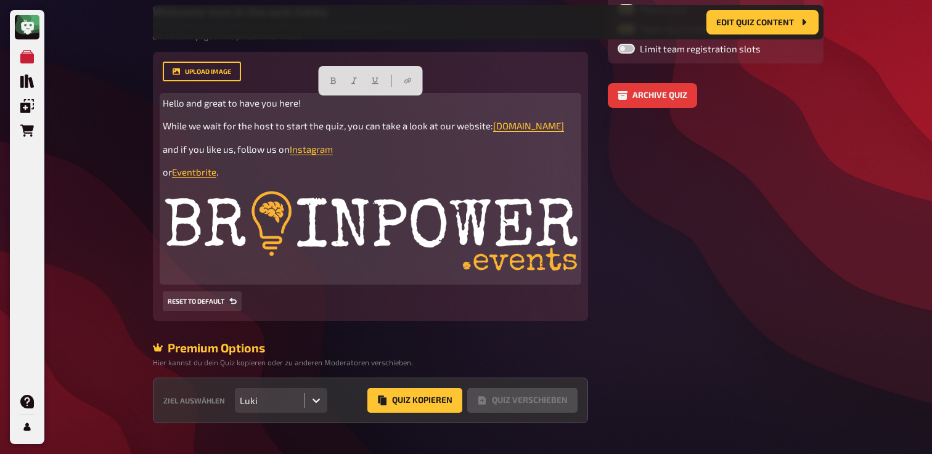
drag, startPoint x: 163, startPoint y: 104, endPoint x: 242, endPoint y: 177, distance: 107.7
click at [242, 177] on div "Hello and great to have you here! While we wait for the host to start the quiz,…" at bounding box center [370, 189] width 415 height 186
copy div "Hello and great to have you here! While we wait for the host to start the quiz,…"
click at [309, 225] on img at bounding box center [370, 234] width 415 height 91
